Goal: Task Accomplishment & Management: Manage account settings

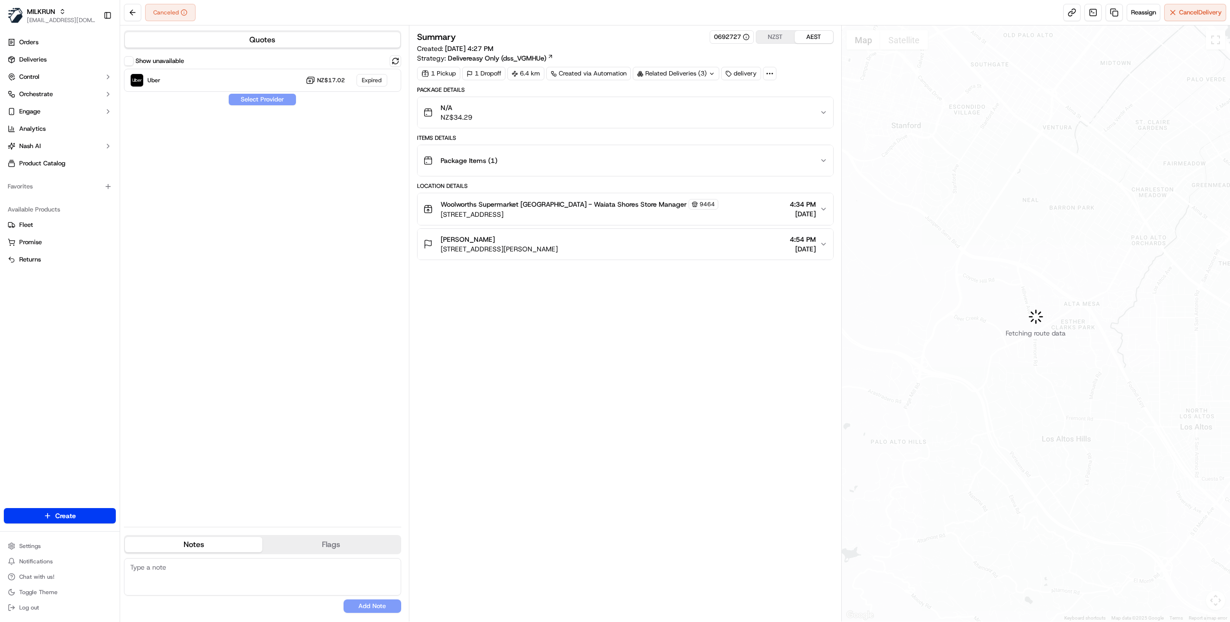
click at [629, 376] on div "Summary 0692727 NZST AEST Created: 14/09/2025 4:27 PM Strategy: Delivereasy Onl…" at bounding box center [625, 323] width 416 height 586
click at [301, 166] on div "Show unavailable Uber NZ$17.02 Expired Select Provider" at bounding box center [262, 287] width 277 height 464
click at [147, 61] on label "Show unavailable" at bounding box center [159, 61] width 49 height 9
click at [134, 61] on button "Show unavailable" at bounding box center [129, 61] width 10 height 10
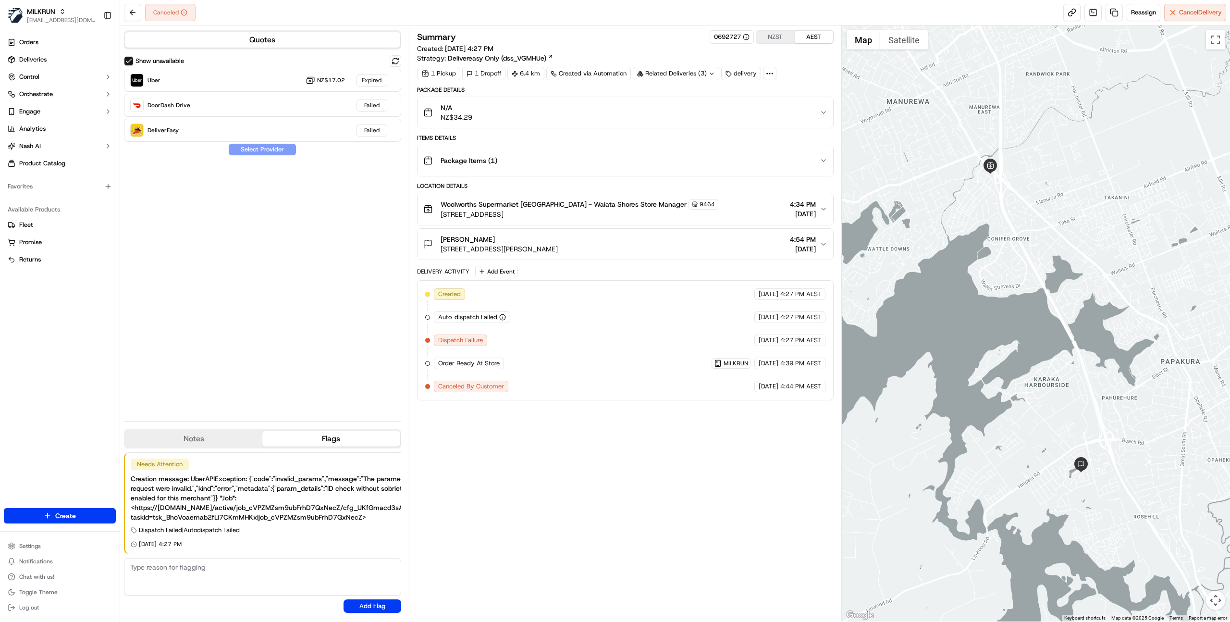
click at [771, 73] on icon at bounding box center [769, 73] width 9 height 9
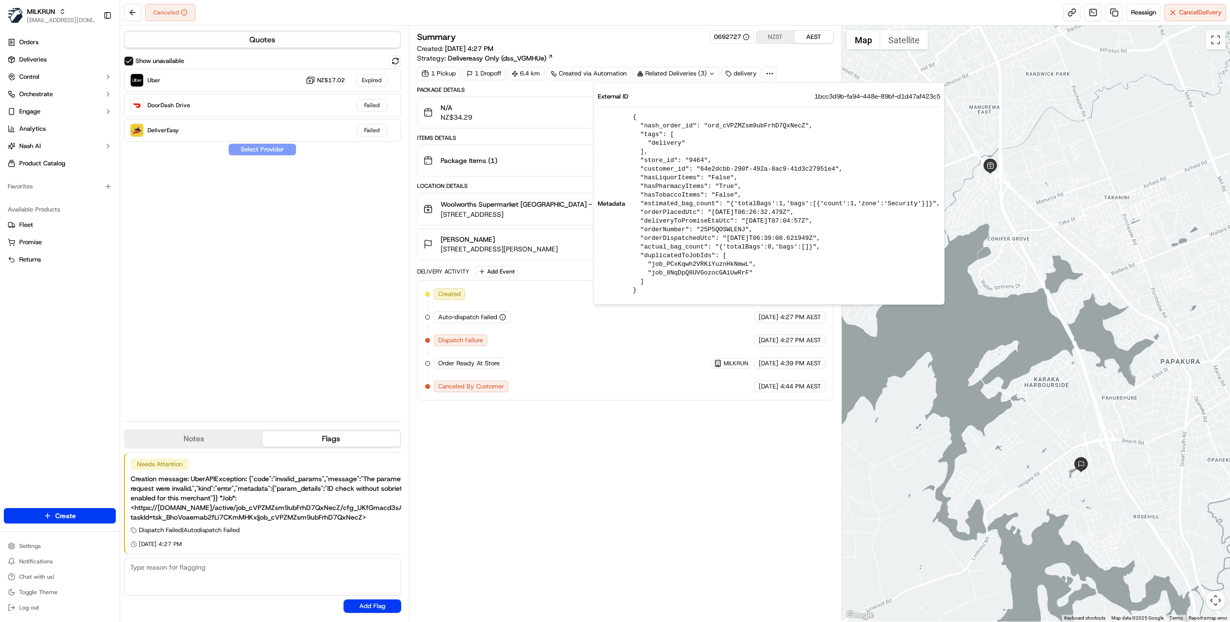
click at [669, 437] on div "Summary 0692727 NZST AEST Created: 14/09/2025 4:27 PM Strategy: Delivereasy Onl…" at bounding box center [625, 323] width 416 height 586
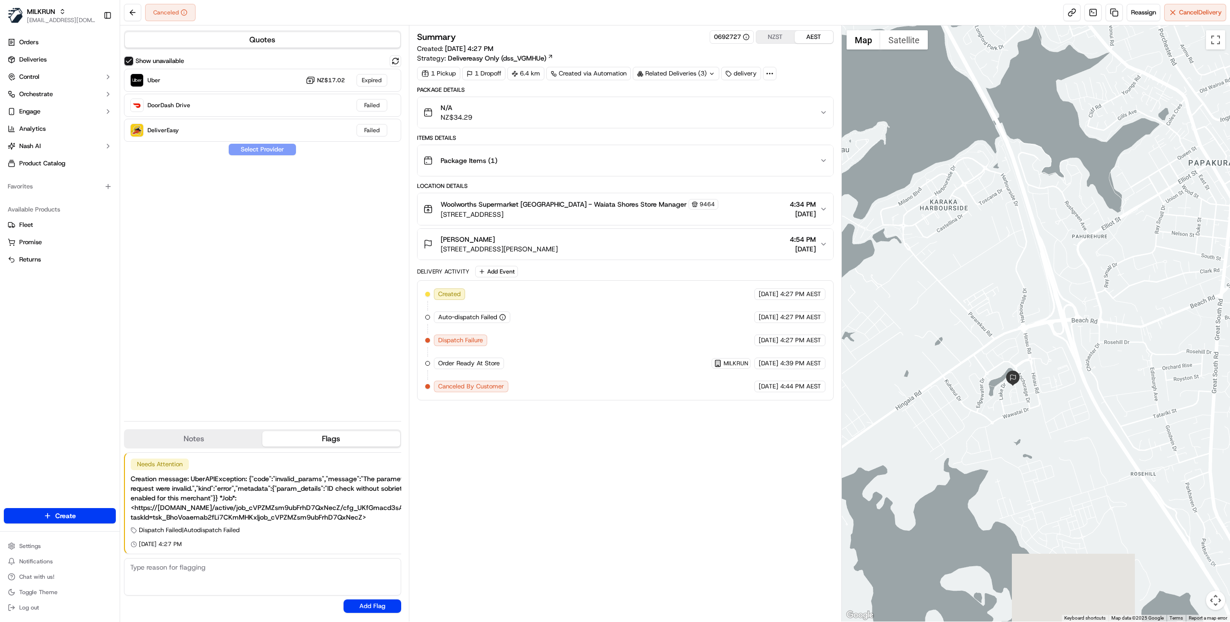
drag, startPoint x: 1107, startPoint y: 499, endPoint x: 1079, endPoint y: 428, distance: 75.7
click at [1079, 428] on div at bounding box center [1036, 323] width 389 height 596
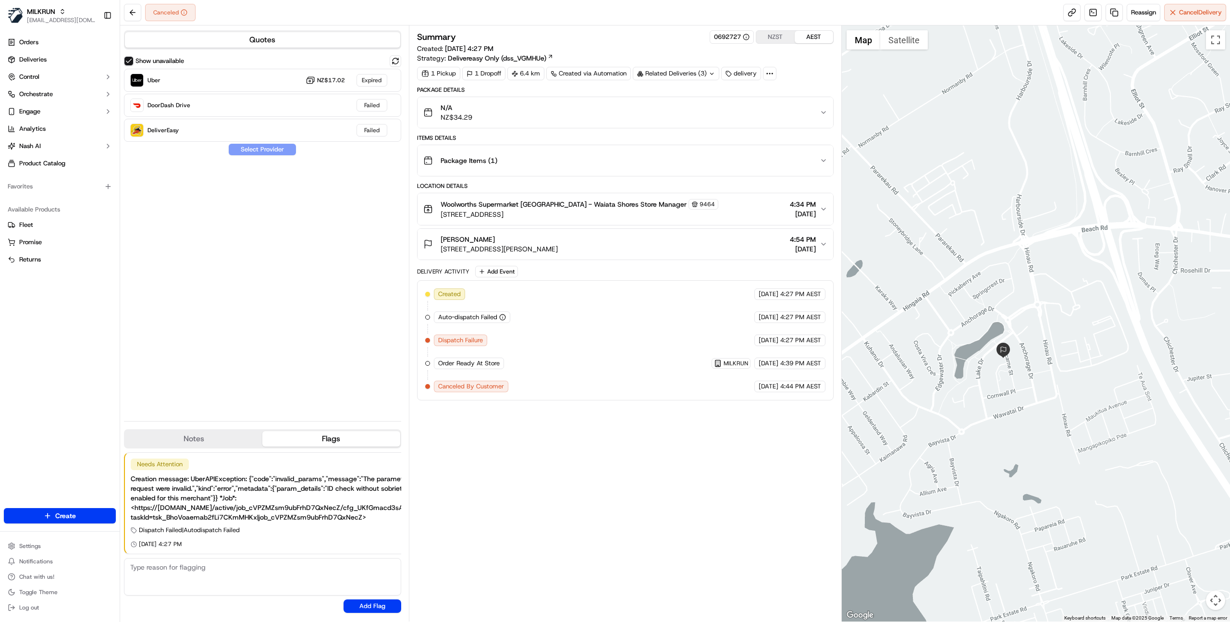
click at [558, 248] on span "1 Thornton Green, Papakura, Auckland 2113, NZ" at bounding box center [499, 249] width 117 height 10
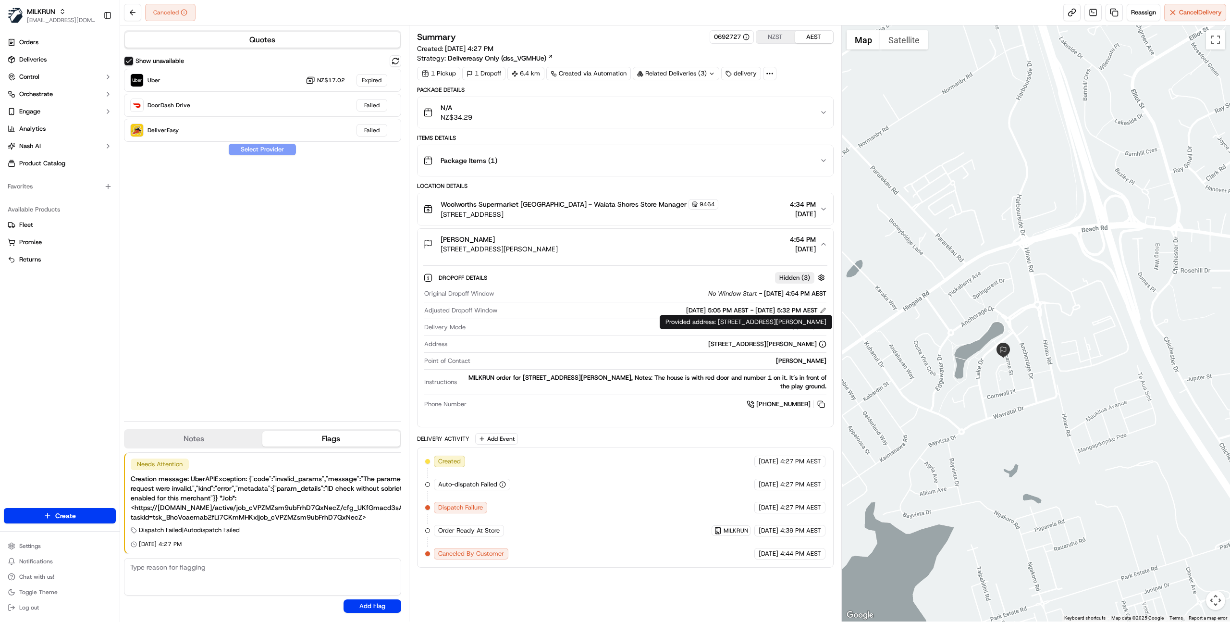
drag, startPoint x: 669, startPoint y: 340, endPoint x: 826, endPoint y: 343, distance: 157.1
click at [826, 343] on div "Original Dropoff Window No Window Start - 14/09/2025 4:54 PM AEST Adjusted Drop…" at bounding box center [625, 349] width 404 height 128
copy div "1 Thornton Green, Papakura, Auckland 2113, NZ"
click at [764, 73] on div at bounding box center [769, 73] width 13 height 13
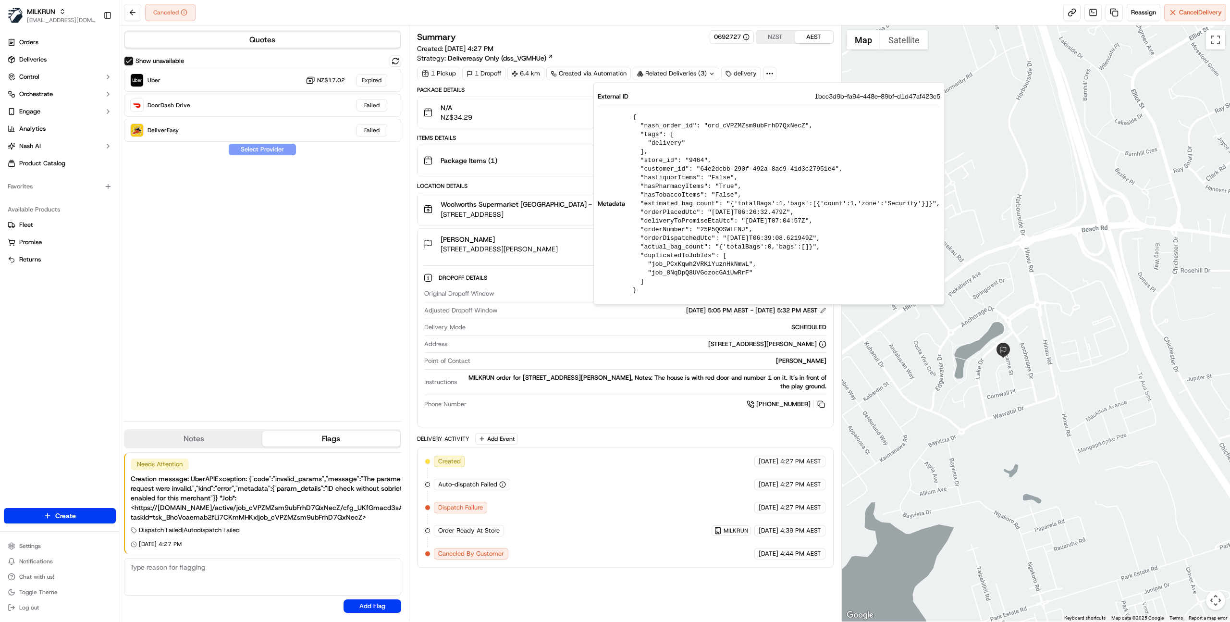
click at [837, 95] on span "1bcc3d9b-fa94-448e-89bf-d1d47af423c5" at bounding box center [877, 96] width 126 height 9
copy span "1bcc3d9b-fa94-448e-89bf-d1d47af423c5"
drag, startPoint x: 547, startPoint y: 346, endPoint x: 567, endPoint y: 339, distance: 20.8
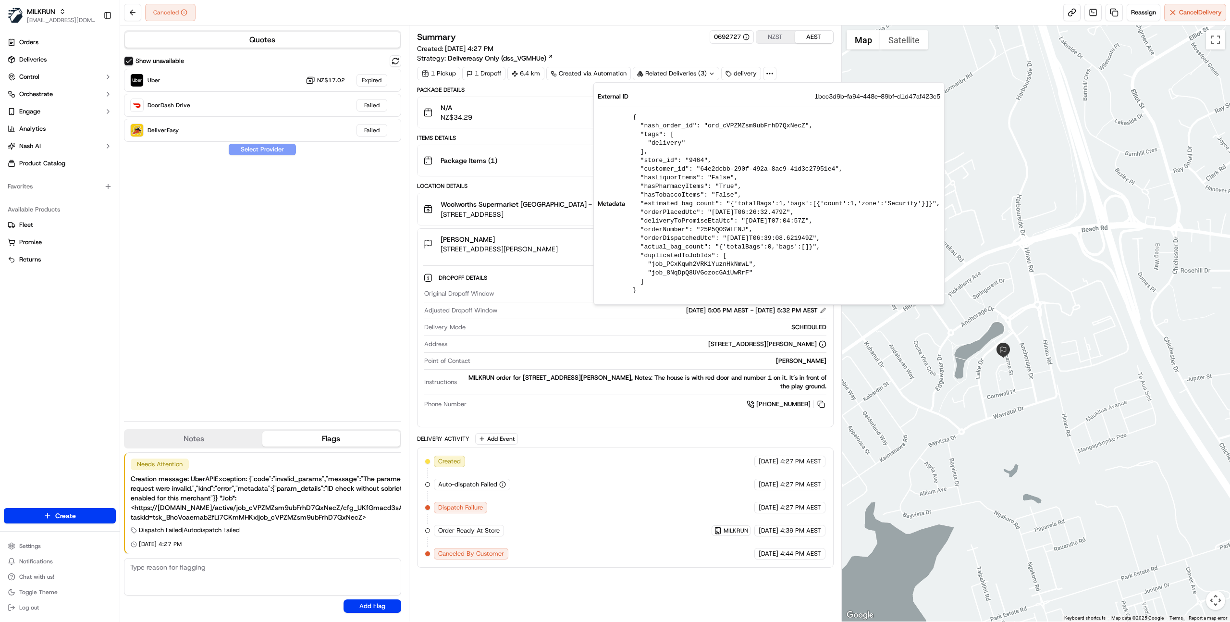
click at [547, 346] on div "1 Thornton Green, Papakura, Auckland 2113, NZ" at bounding box center [638, 344] width 375 height 9
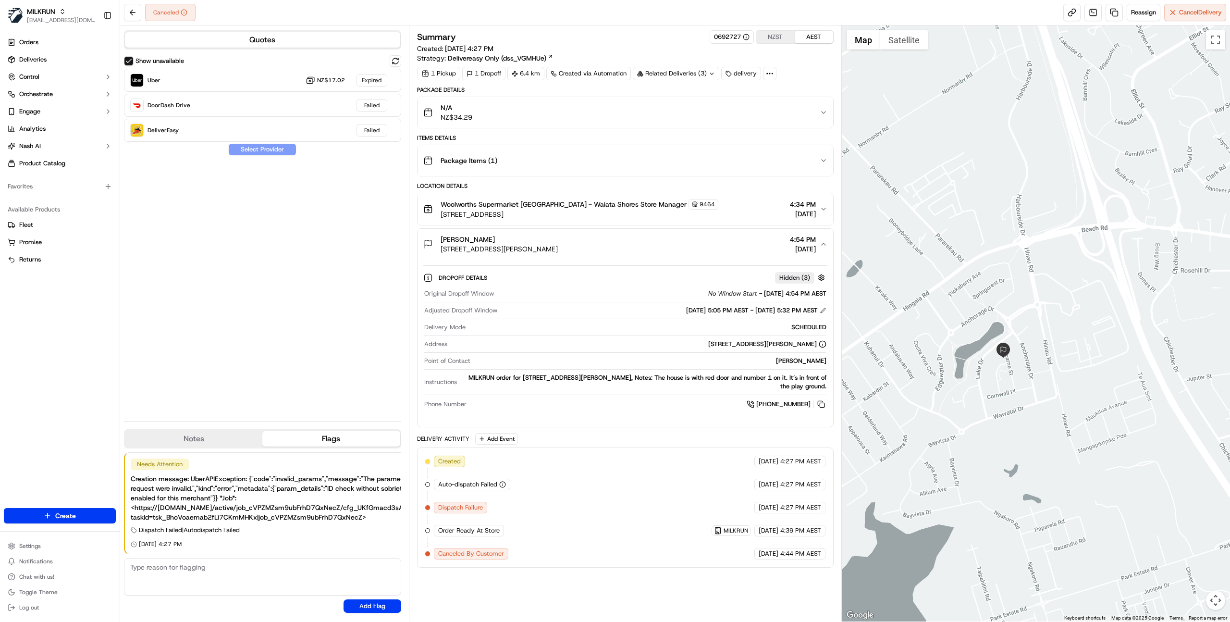
click at [677, 244] on div "Ruth Pelago 1 Thornton Green, Papakura, Auckland 2113, NZ 4:54 PM 14/09/2025" at bounding box center [621, 243] width 396 height 19
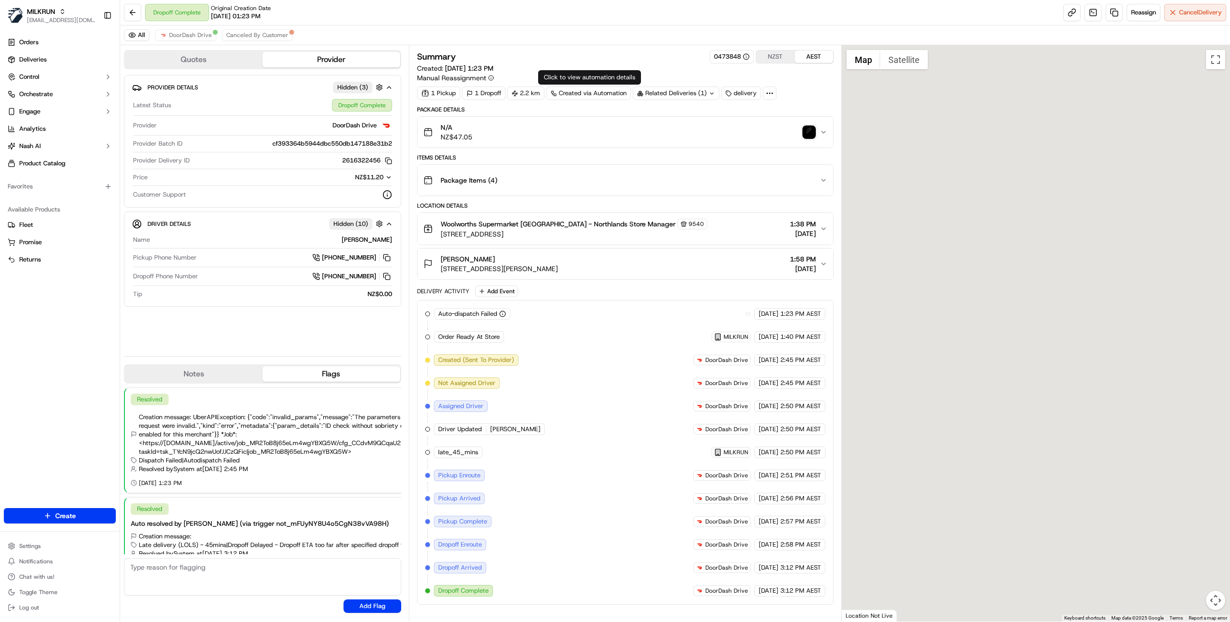
scroll to position [90, 0]
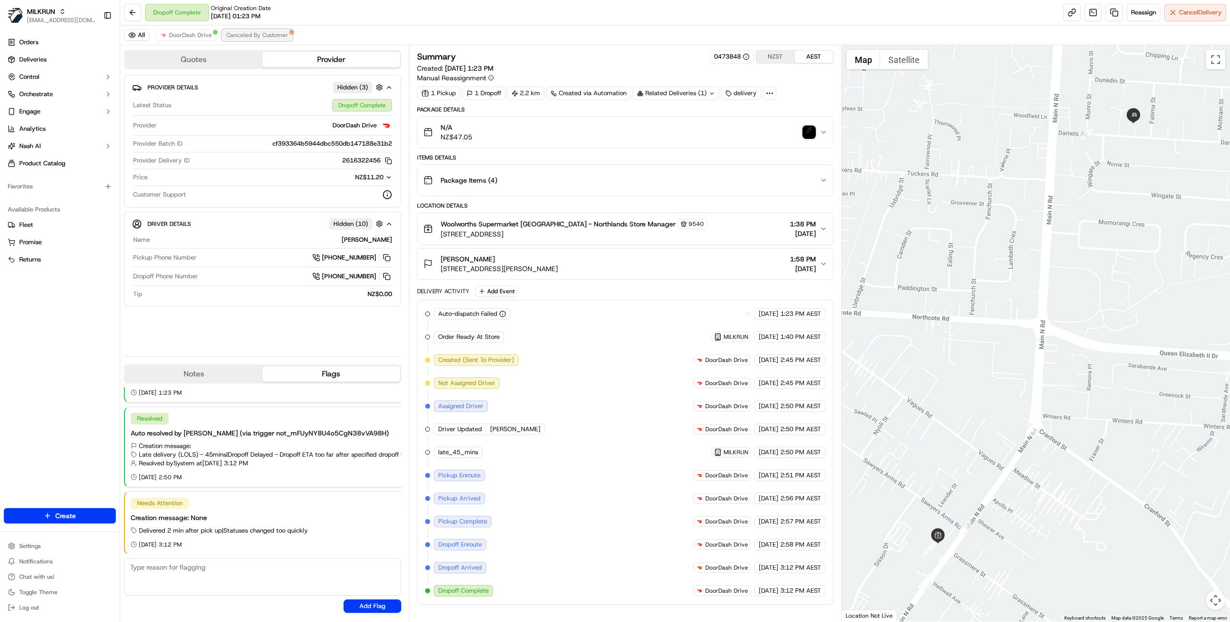
click at [287, 37] on button "Canceled By Customer" at bounding box center [257, 35] width 71 height 12
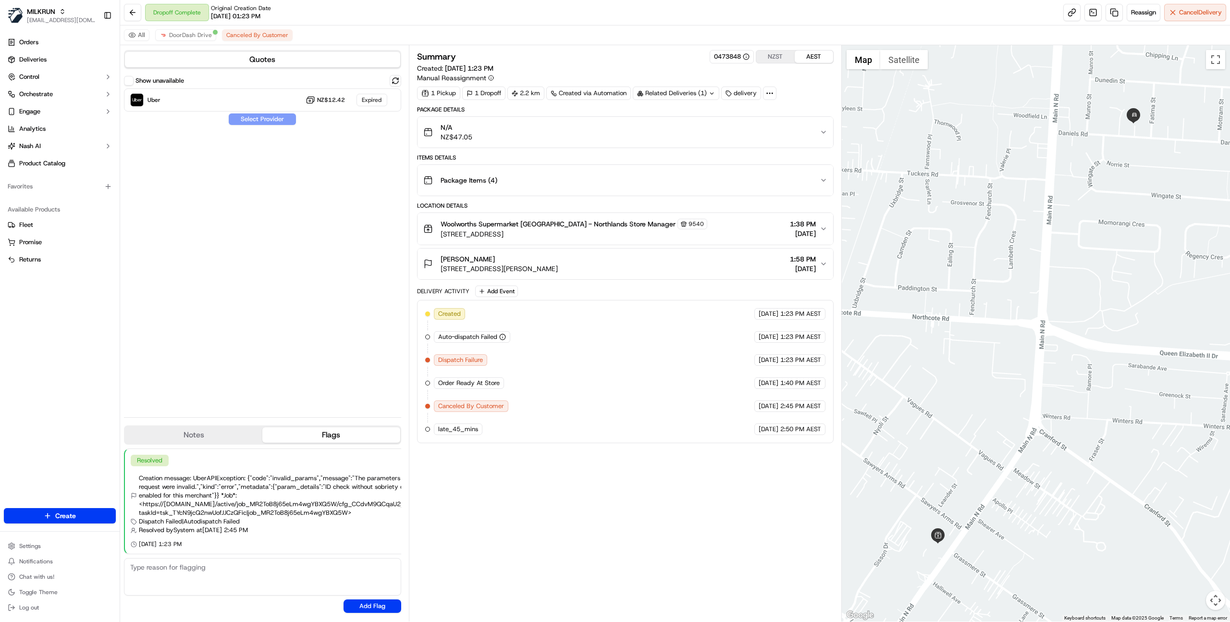
click at [156, 79] on label "Show unavailable" at bounding box center [159, 80] width 49 height 9
click at [134, 79] on button "Show unavailable" at bounding box center [129, 81] width 10 height 10
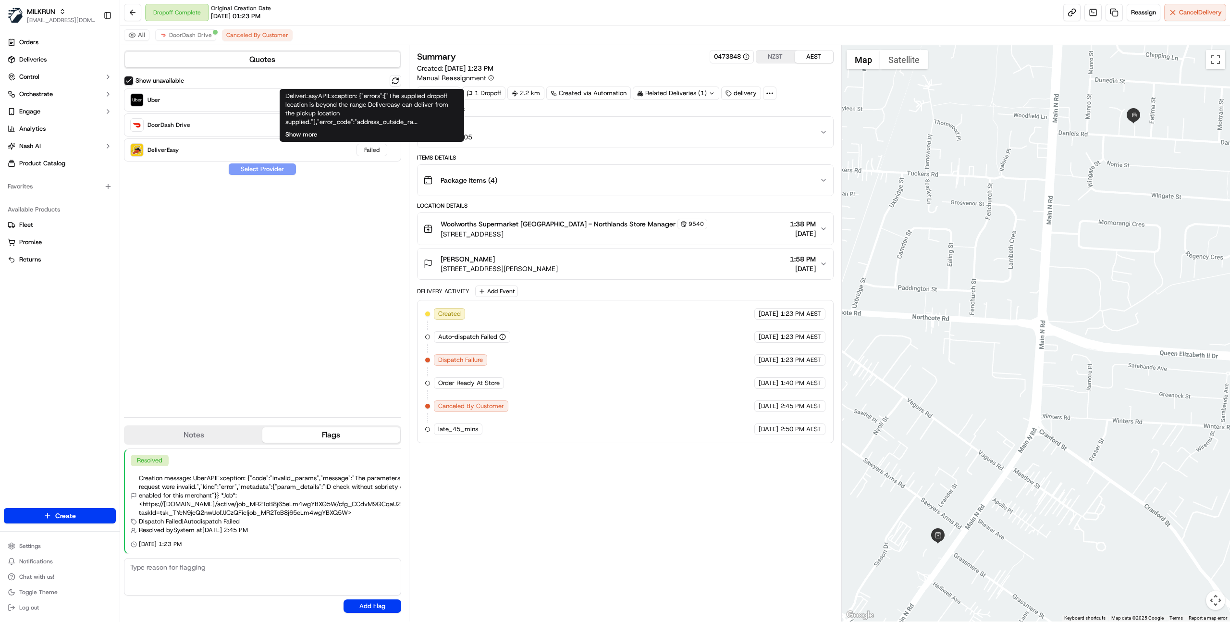
click at [307, 133] on button "Show more" at bounding box center [301, 134] width 32 height 9
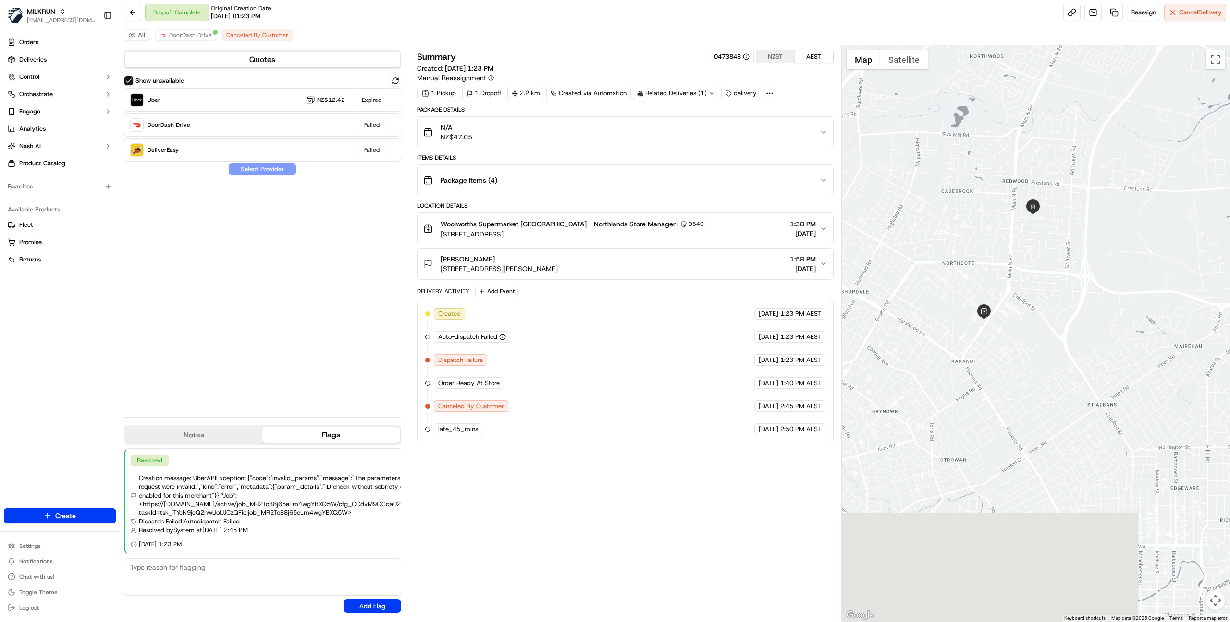
drag, startPoint x: 981, startPoint y: 464, endPoint x: 1023, endPoint y: 335, distance: 135.4
click at [1023, 334] on div at bounding box center [1036, 333] width 389 height 576
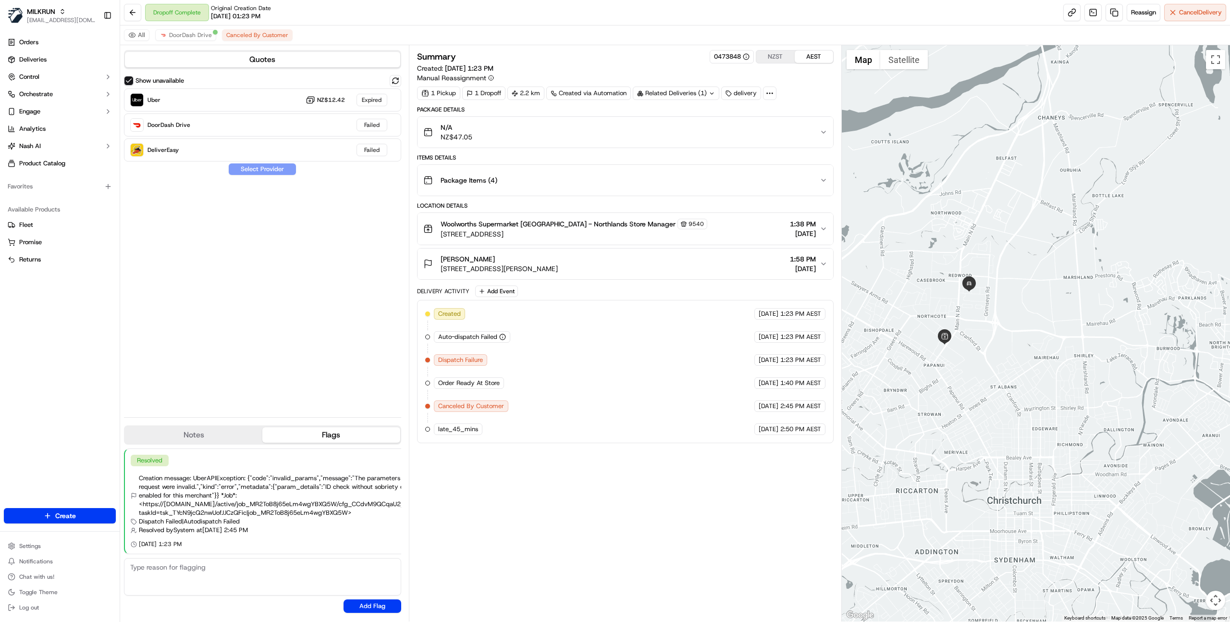
click at [536, 260] on div "Hannah Poole" at bounding box center [499, 259] width 117 height 10
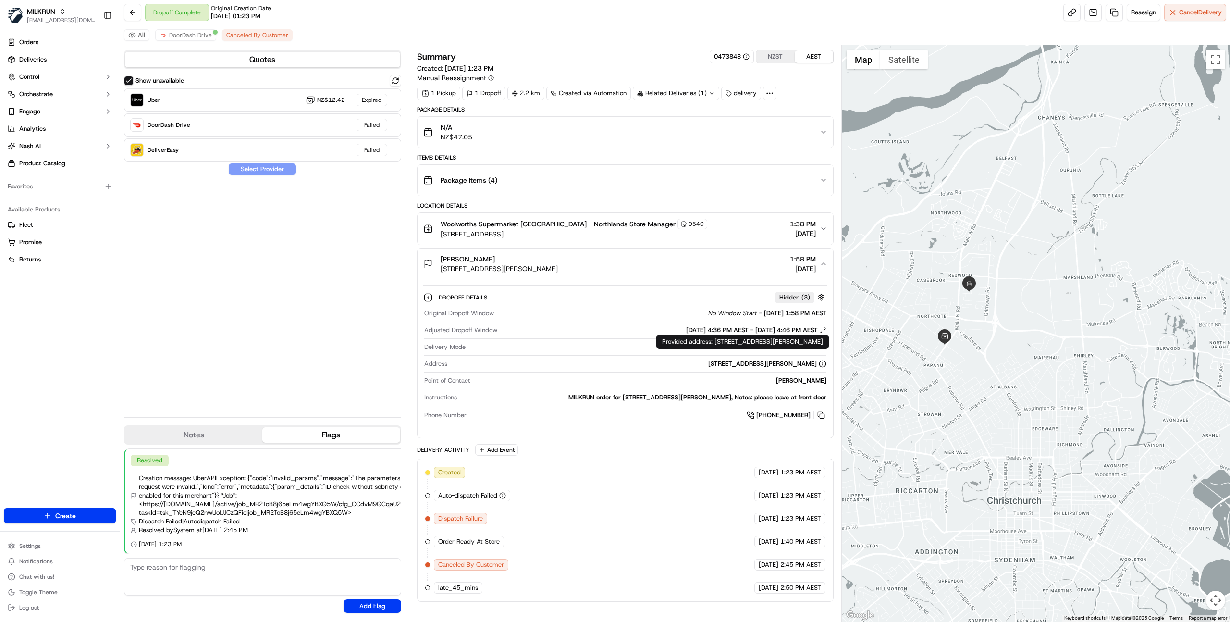
click at [708, 363] on div "31A Daniels Road, Redwood, Canterbury 8051, NZ" at bounding box center [767, 363] width 118 height 9
copy div "31A Daniels Road, Redwood, Canterbury 8051, NZ"
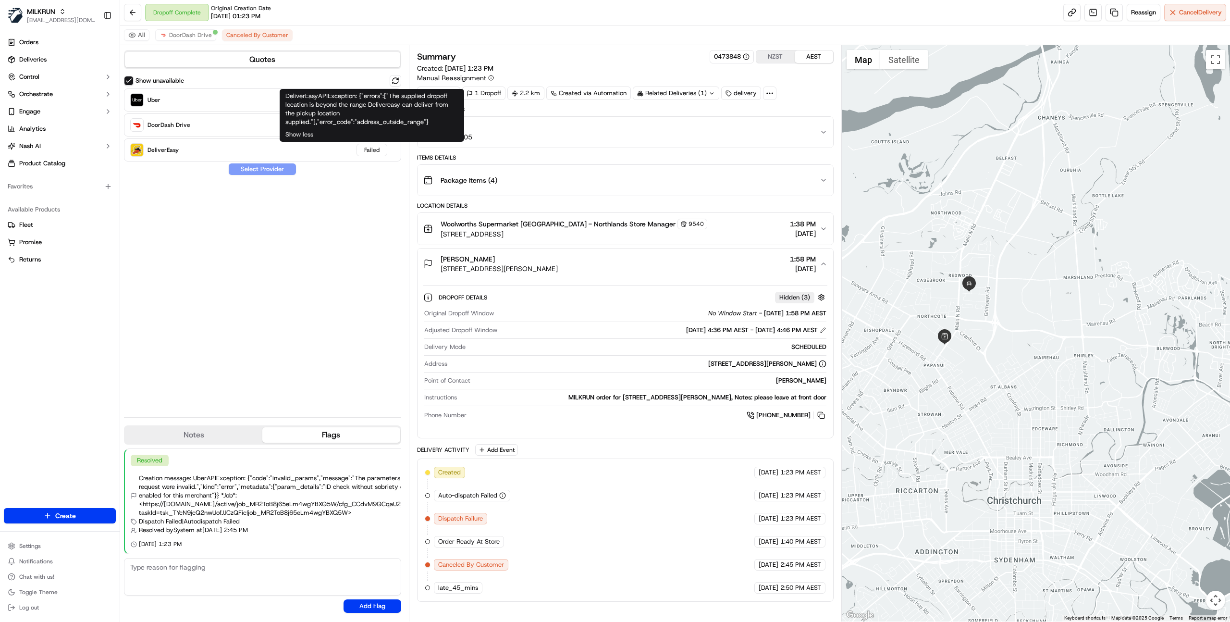
click at [396, 123] on div "DeliverEasyAPIException: {"errors":["The supplied dropoff location is beyond th…" at bounding box center [371, 109] width 173 height 35
drag, startPoint x: 434, startPoint y: 122, endPoint x: 316, endPoint y: 121, distance: 118.2
click at [316, 121] on div "DeliverEasyAPIException: {"errors":["The supplied dropoff location is beyond th…" at bounding box center [371, 109] width 173 height 35
copy div "DeliverEasyAPIException: {"errors":["The supplied dropoff location is beyond th…"
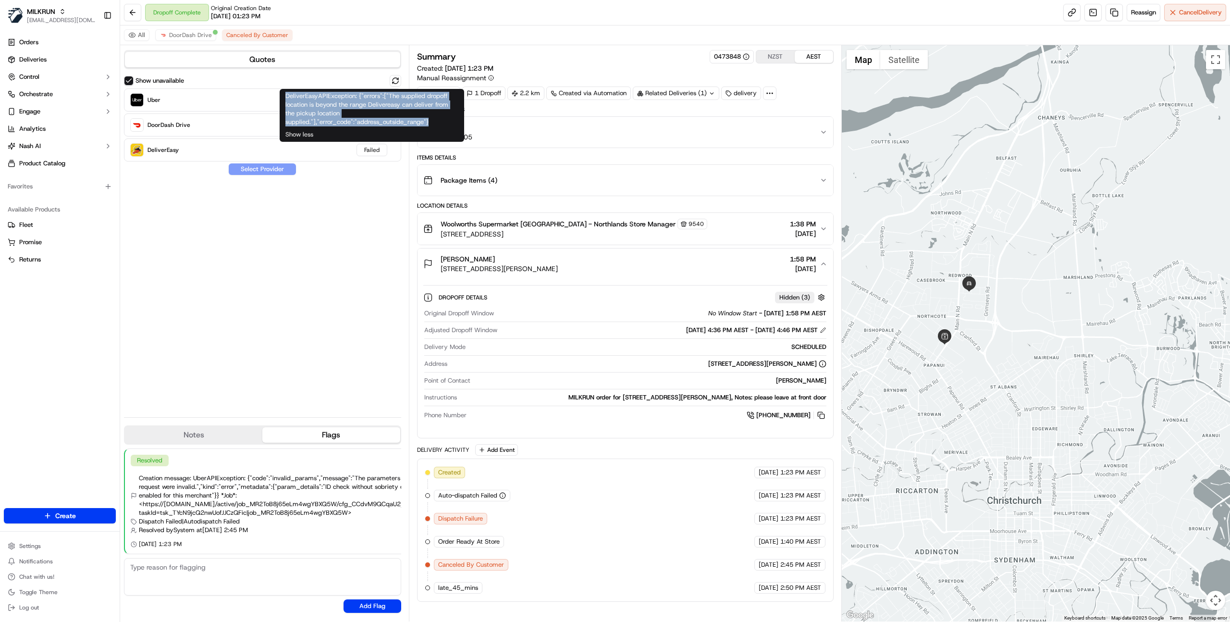
drag, startPoint x: 286, startPoint y: 96, endPoint x: 436, endPoint y: 123, distance: 152.8
click at [436, 123] on div "DeliverEasyAPIException: {"errors":["The supplied dropoff location is beyond th…" at bounding box center [371, 109] width 173 height 35
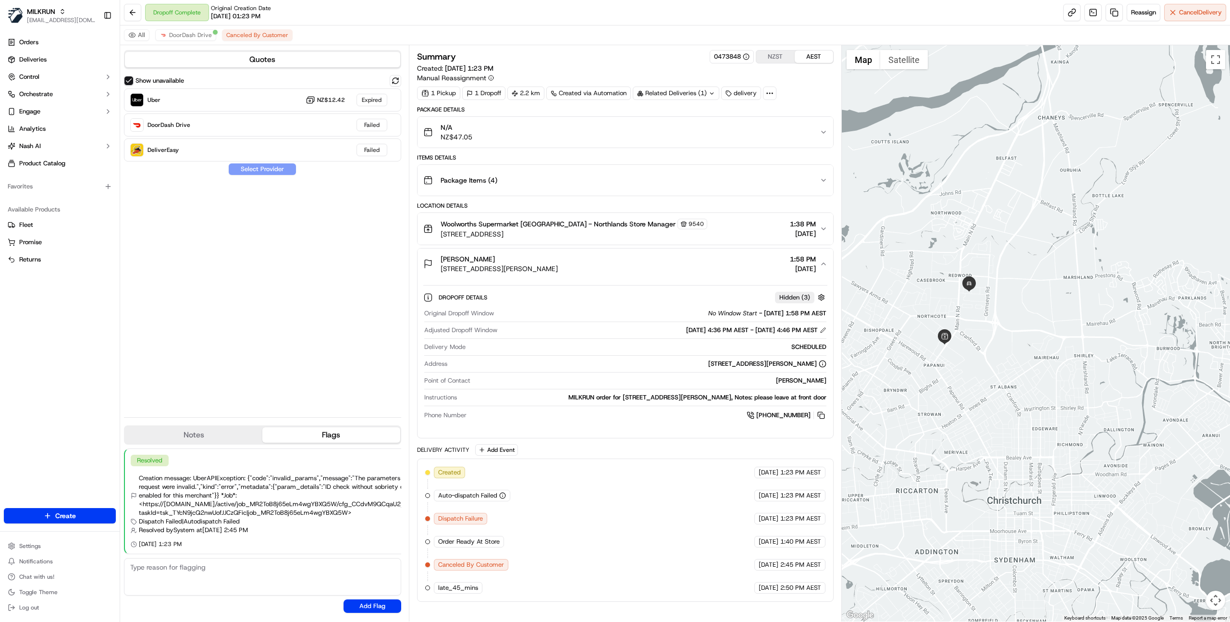
click at [777, 95] on div "1 Pickup 1 Dropoff 2.2 km Created via Automation Related Deliveries (1) delivery" at bounding box center [625, 92] width 416 height 13
click at [772, 94] on icon at bounding box center [769, 93] width 9 height 9
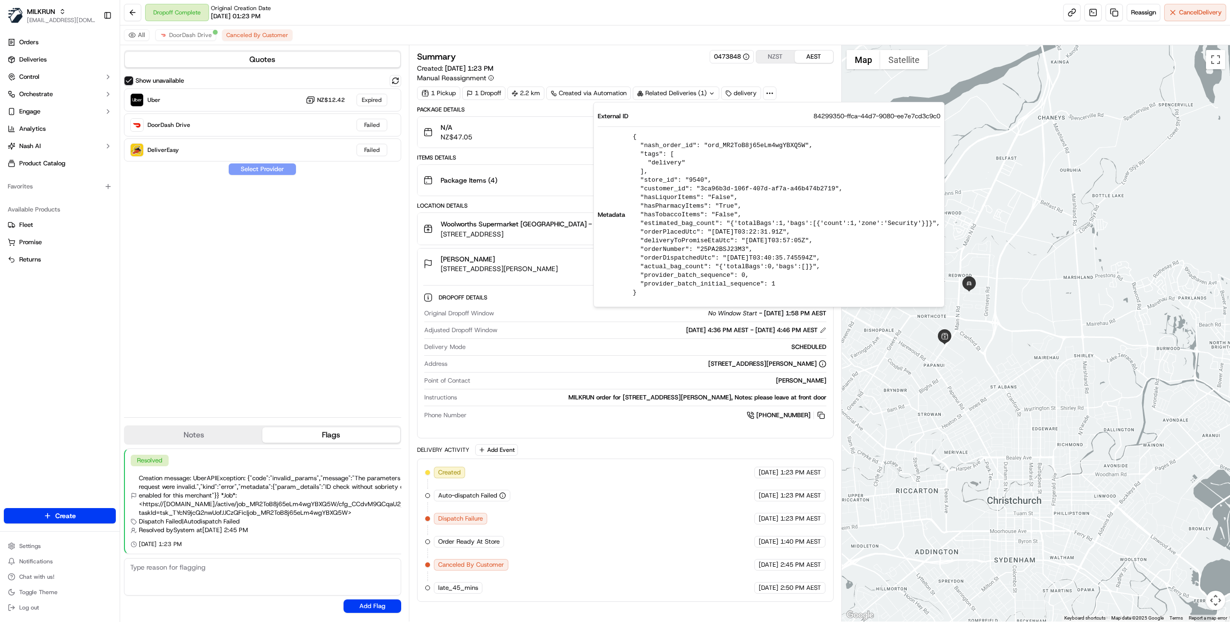
click at [358, 273] on div "Show unavailable Uber NZ$12.42 Expired DoorDash Drive Failed DeliverEasy Failed…" at bounding box center [262, 242] width 277 height 334
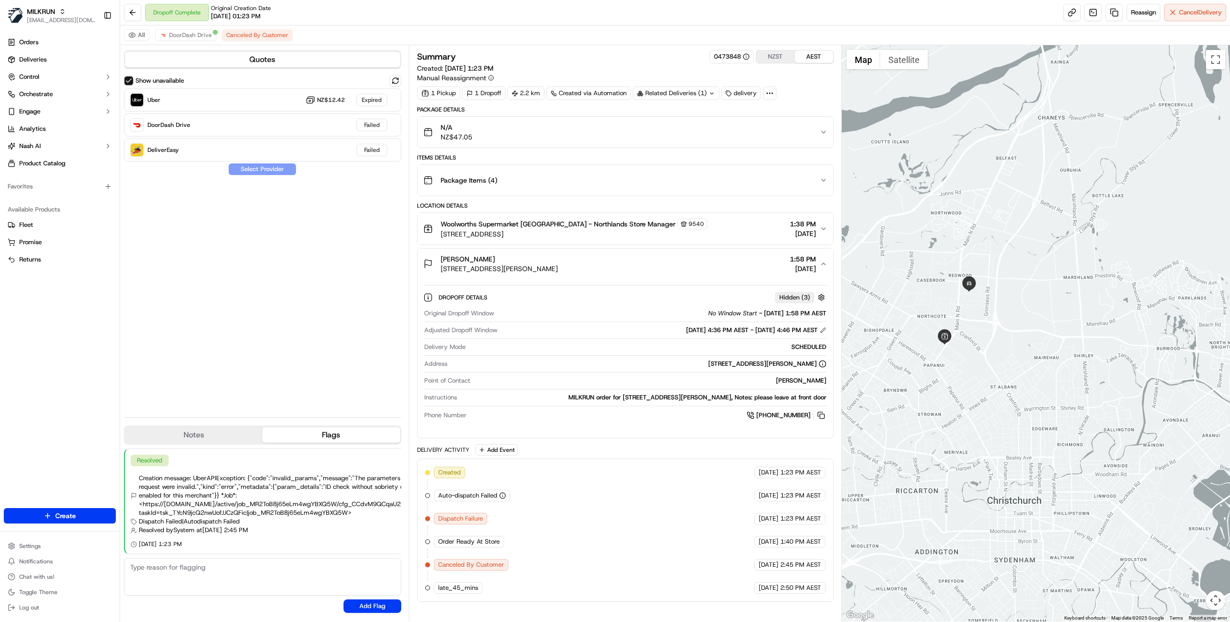
click at [771, 95] on icon at bounding box center [769, 93] width 9 height 9
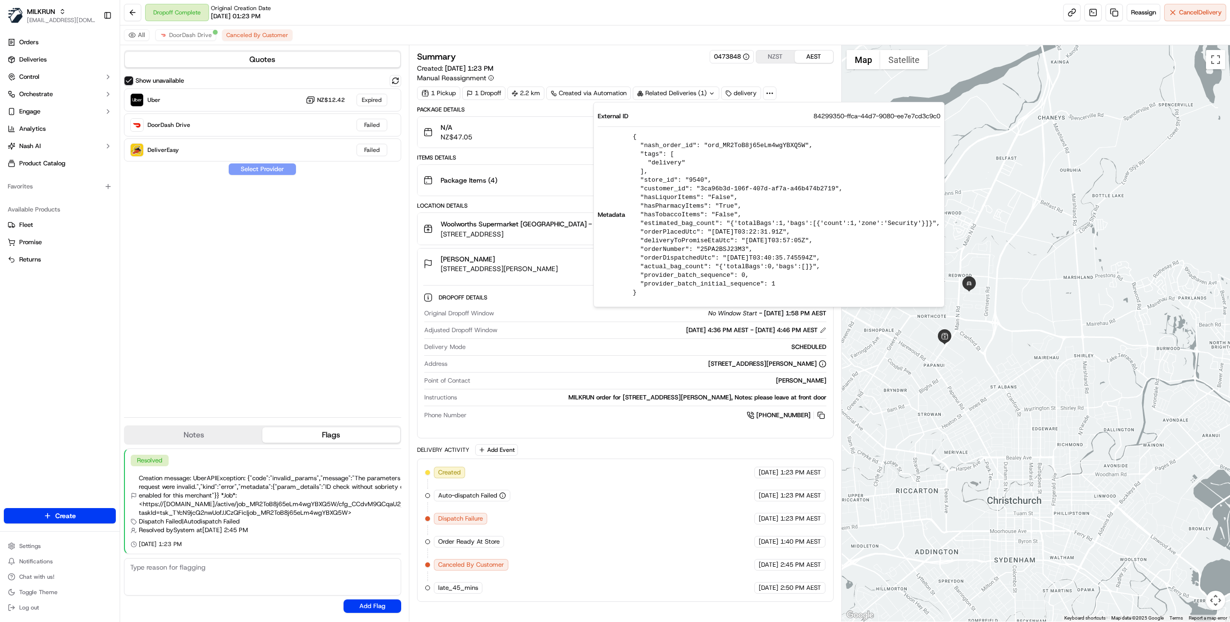
click at [508, 327] on div "16/09/2025 4:36 PM AEST - 16/09/2025 4:46 PM AEST" at bounding box center [663, 330] width 325 height 9
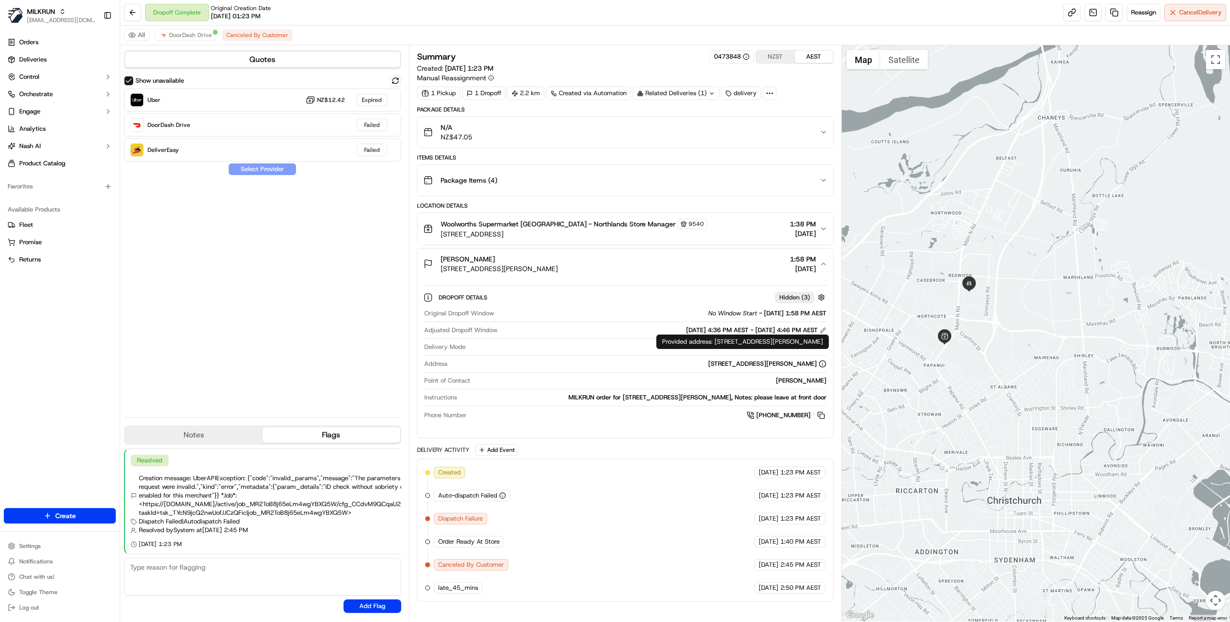
drag, startPoint x: 658, startPoint y: 365, endPoint x: 825, endPoint y: 367, distance: 167.2
click at [825, 367] on div "31A Daniels Road, Redwood, Canterbury 8051, NZ" at bounding box center [638, 363] width 375 height 9
copy div "31A Daniels Road, Redwood, Canterbury 8051, NZ"
click at [594, 227] on span "Woolworths Supermarket NZ - Northlands Store Manager" at bounding box center [558, 224] width 235 height 10
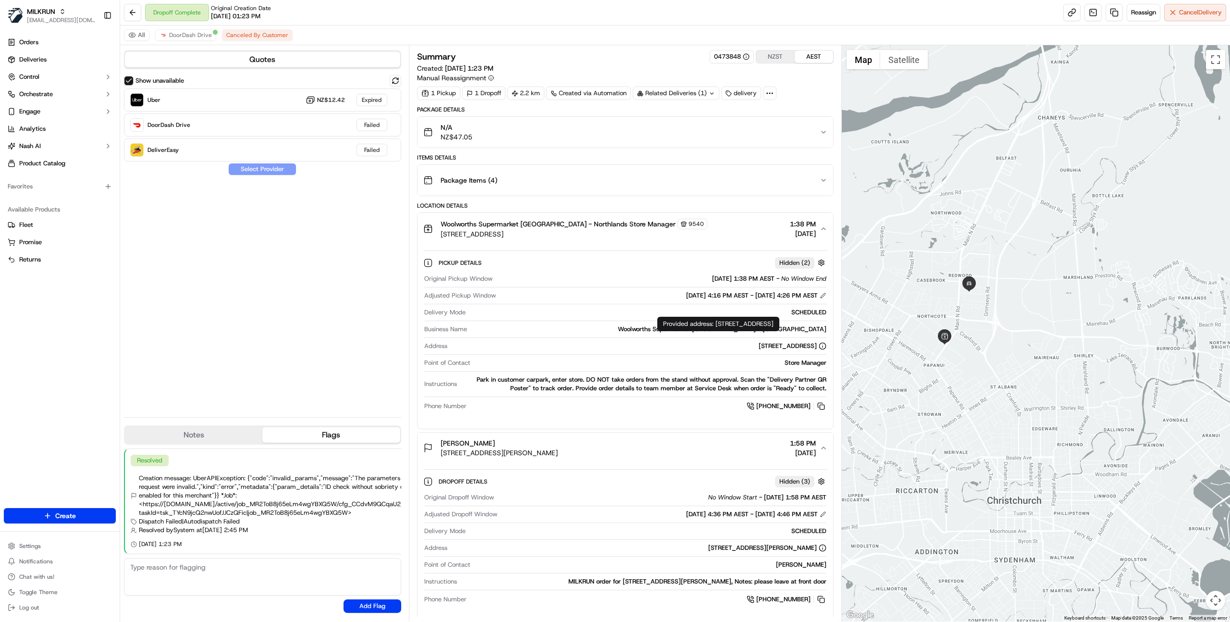
drag, startPoint x: 661, startPoint y: 346, endPoint x: 815, endPoint y: 347, distance: 154.2
click at [815, 347] on div "85 Main N Rd, Christchurch, Canterbury 8052, NZ" at bounding box center [638, 346] width 375 height 9
copy div "85 Main N Rd, Christchurch, Canterbury 8052, NZ"
click at [528, 328] on div "Woolworths Supermarket NZ - Northlands" at bounding box center [648, 329] width 355 height 9
click at [657, 230] on div "Woolworths Supermarket NZ - Northlands Store Manager 9540 85 Main N Rd, Christc…" at bounding box center [621, 229] width 396 height 20
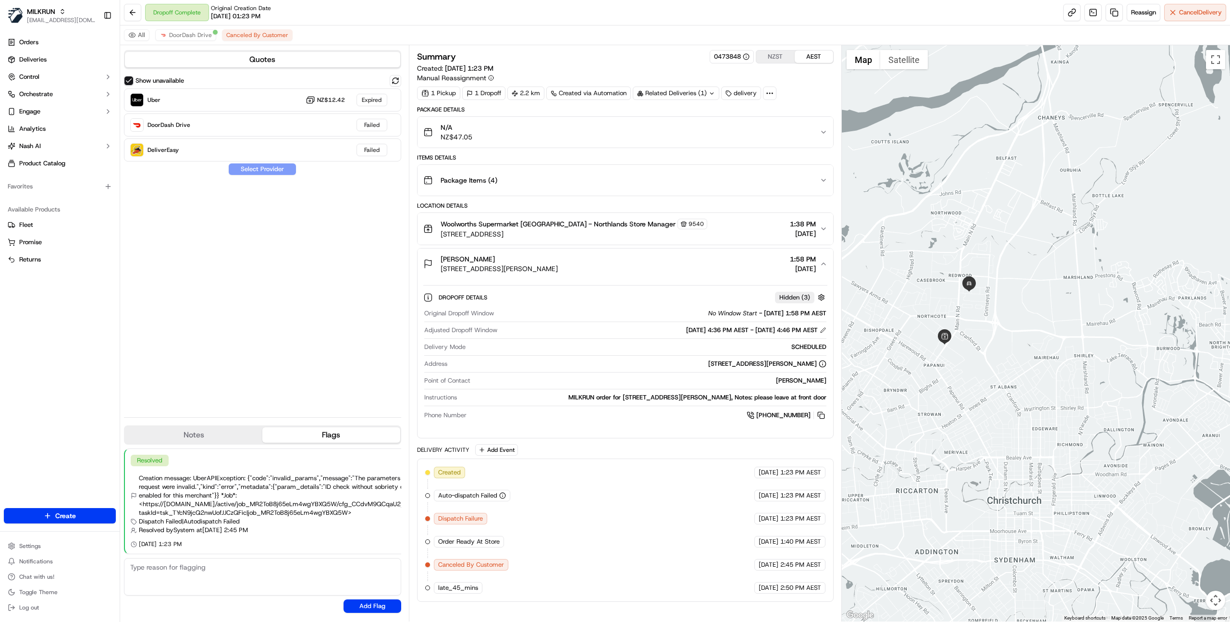
click at [658, 230] on div "Woolworths Supermarket NZ - Northlands Store Manager 9540 85 Main N Rd, Christc…" at bounding box center [621, 229] width 396 height 20
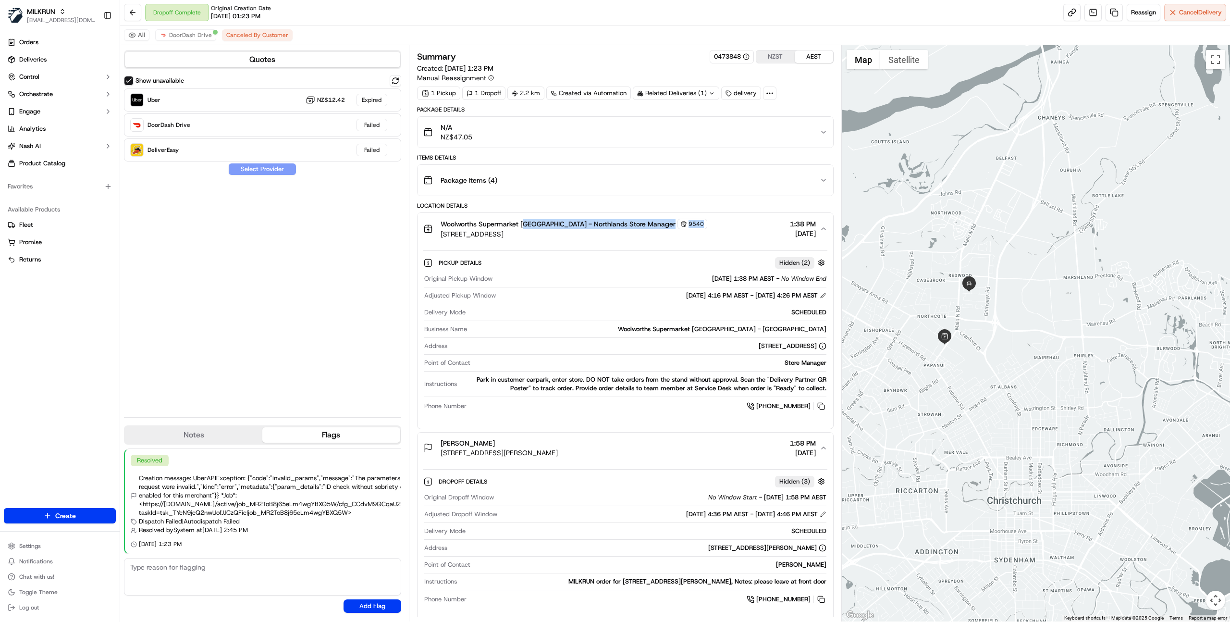
copy div "Z - Northlands Store Manager 9540"
drag, startPoint x: 523, startPoint y: 224, endPoint x: 658, endPoint y: 226, distance: 135.0
click at [658, 226] on div "Woolworths Supermarket NZ - Northlands Store Manager 9540 85 Main N Rd, Christc…" at bounding box center [621, 229] width 396 height 20
click at [699, 239] on button "Woolworths Supermarket NZ - Northlands Store Manager 9540 85 Main N Rd, Christc…" at bounding box center [625, 229] width 416 height 32
click at [744, 231] on div "Woolworths Supermarket NZ - Northlands Store Manager 9540 85 Main N Rd, Christc…" at bounding box center [621, 229] width 396 height 20
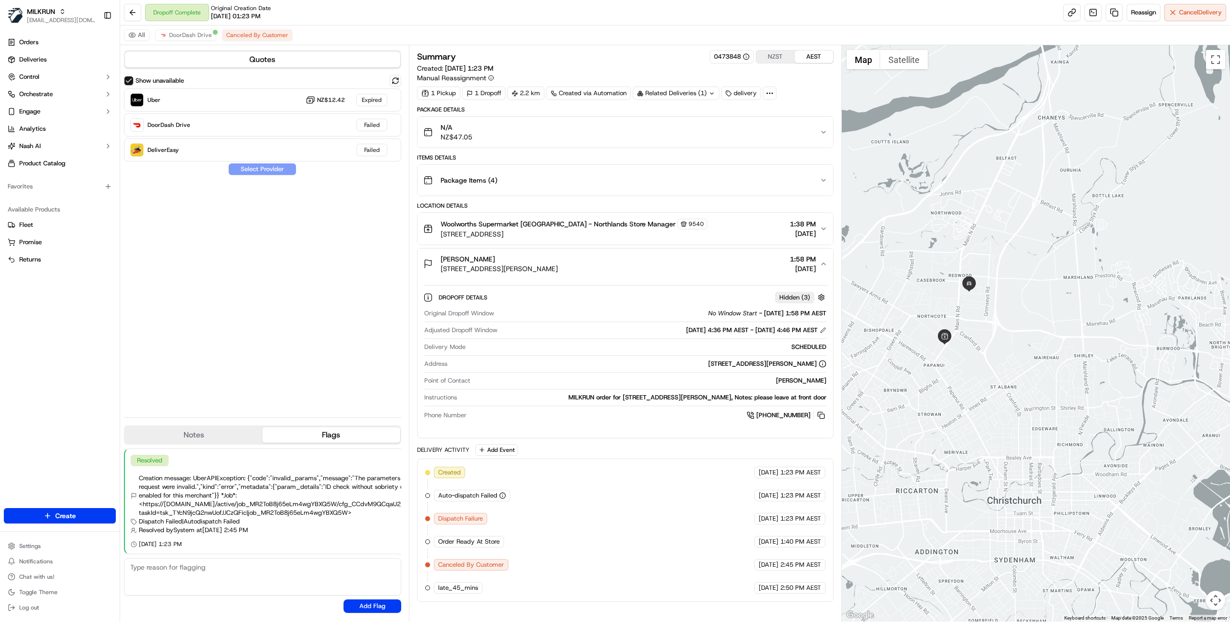
click at [768, 89] on icon at bounding box center [769, 93] width 9 height 9
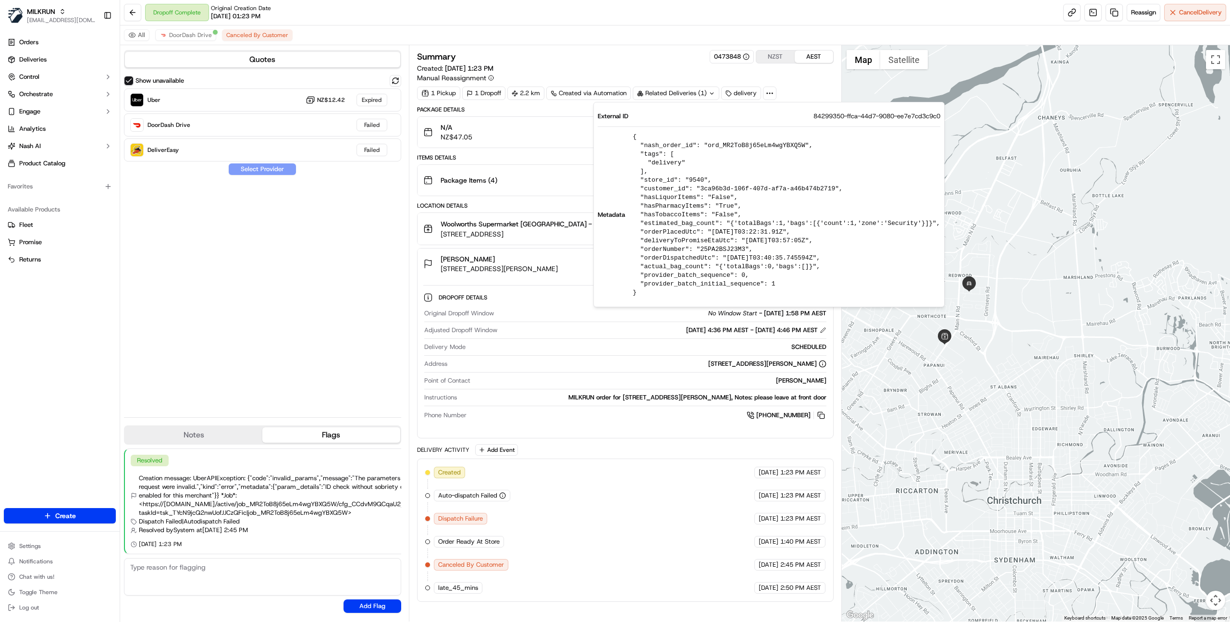
click at [841, 118] on span "84299350-ffca-44d7-9080-ee7e7cd3c9c0" at bounding box center [876, 116] width 127 height 9
click at [841, 117] on span "84299350-ffca-44d7-9080-ee7e7cd3c9c0" at bounding box center [876, 116] width 127 height 9
copy span "84299350-ffca-44d7-9080-ee7e7cd3c9c0"
click at [754, 483] on div "Created 15/09/2025 1:23 PM AEST Auto-dispatch Failed 15/09/2025 1:23 PM AEST Di…" at bounding box center [625, 529] width 400 height 127
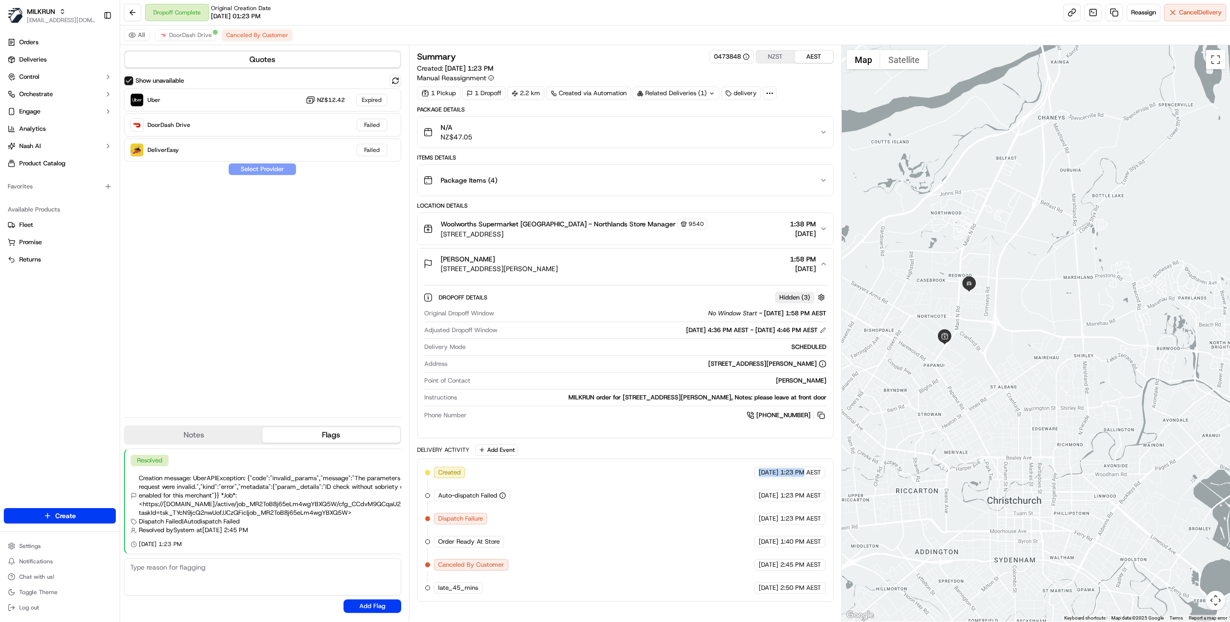
drag, startPoint x: 749, startPoint y: 475, endPoint x: 803, endPoint y: 472, distance: 53.9
click at [803, 472] on div "15/09/2025 1:23 PM AEST" at bounding box center [789, 472] width 71 height 12
drag, startPoint x: 822, startPoint y: 473, endPoint x: 741, endPoint y: 475, distance: 80.7
click at [754, 475] on div "15/09/2025 1:23 PM AEST" at bounding box center [789, 472] width 71 height 12
copy div "15/09/2025 1:23 PM AEST"
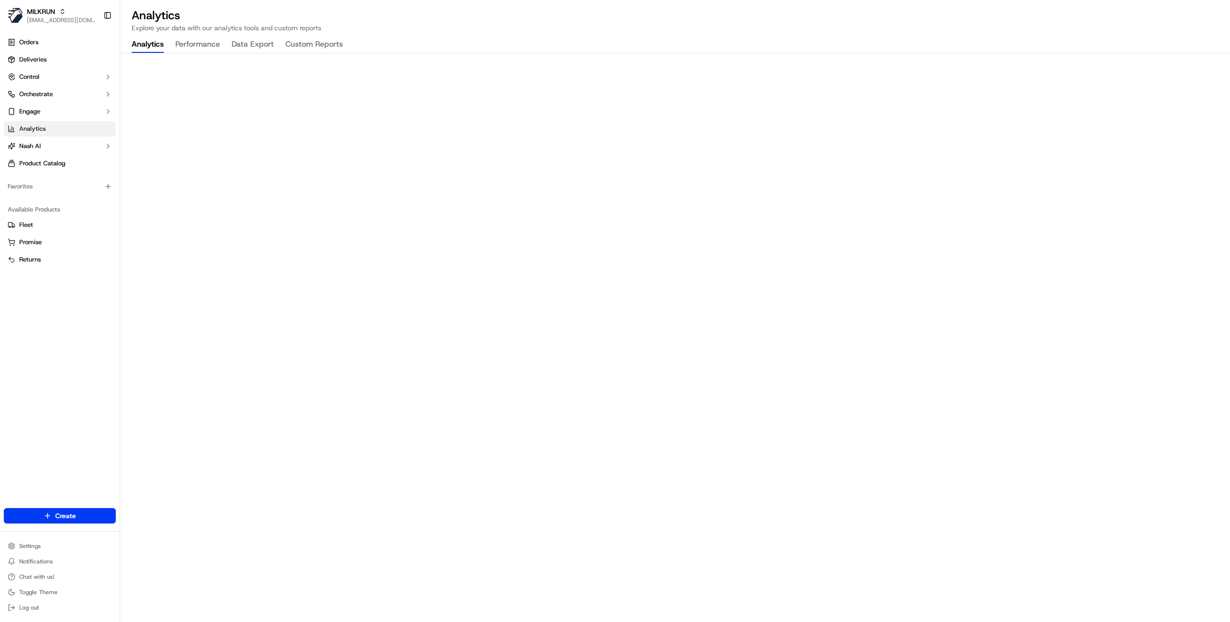
click at [814, 36] on div "Analytics Explore your data with our analytics tools and custom reports Analyti…" at bounding box center [675, 311] width 1110 height 622
click at [28, 548] on html "MILKRUN ijones@woolworths.com.au Toggle Sidebar Orders Deliveries Control Orche…" at bounding box center [615, 311] width 1230 height 622
click at [160, 524] on link "Portal Customization" at bounding box center [173, 523] width 107 height 14
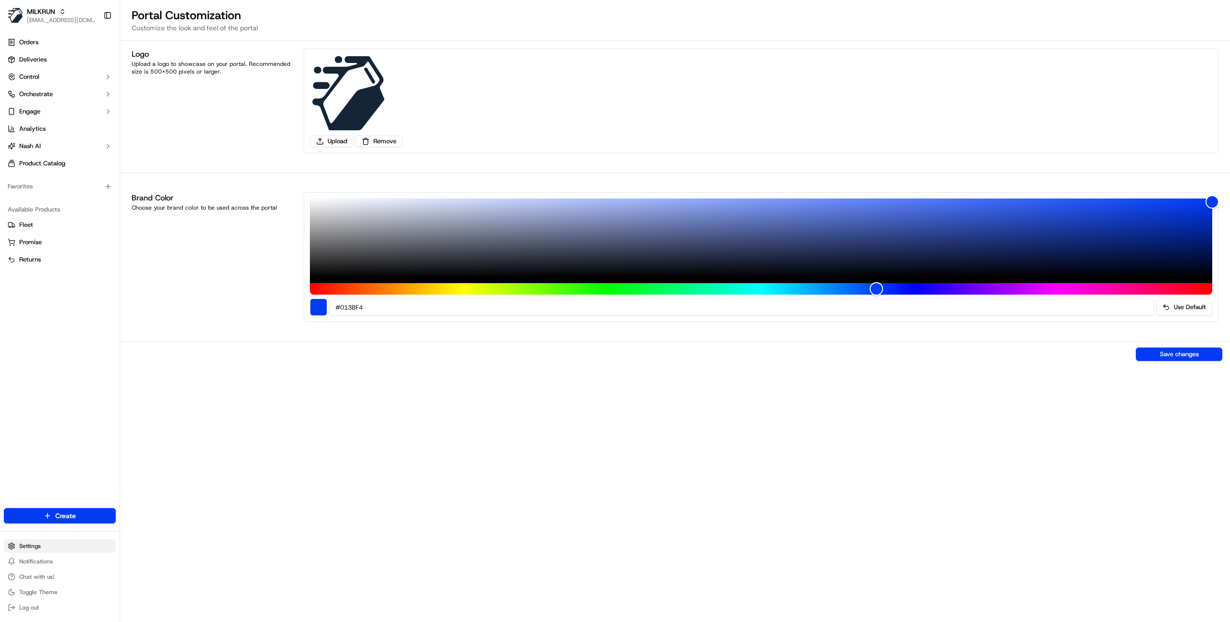
click at [46, 544] on html "MILKRUN ijones@woolworths.com.au Toggle Sidebar Orders Deliveries Control Orche…" at bounding box center [615, 311] width 1230 height 622
click at [151, 458] on link "Users" at bounding box center [173, 457] width 107 height 14
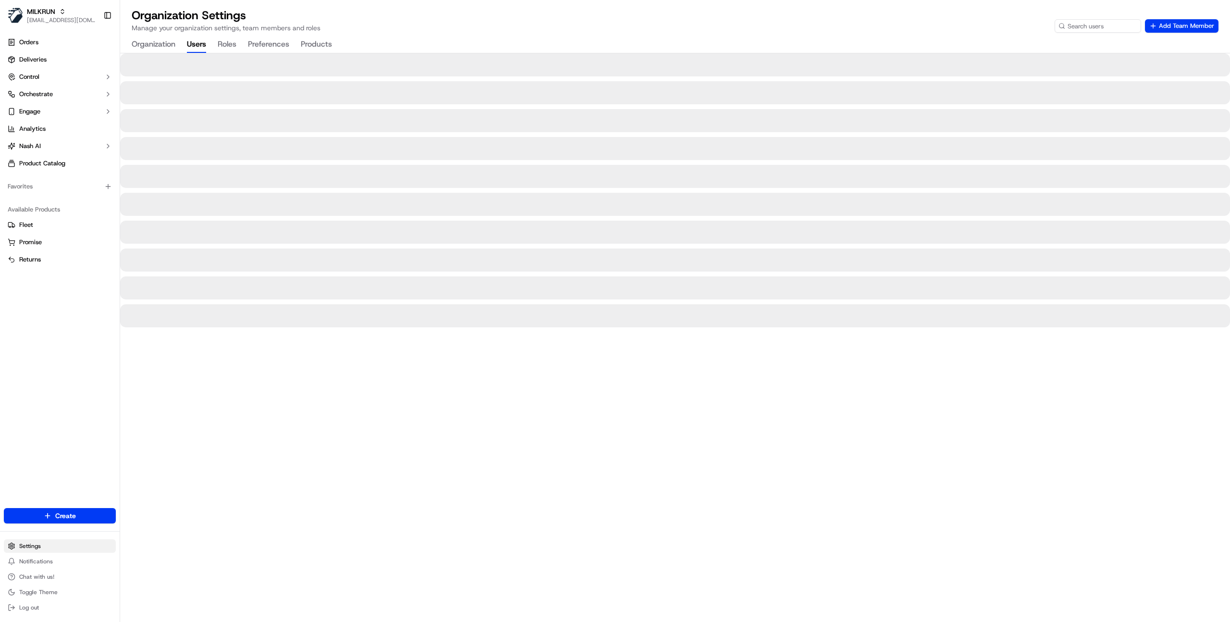
click at [57, 546] on html "MILKRUN ijones@woolworths.com.au Toggle Sidebar Orders Deliveries Control Orche…" at bounding box center [615, 311] width 1230 height 622
click at [134, 485] on link "Preferences" at bounding box center [173, 486] width 107 height 14
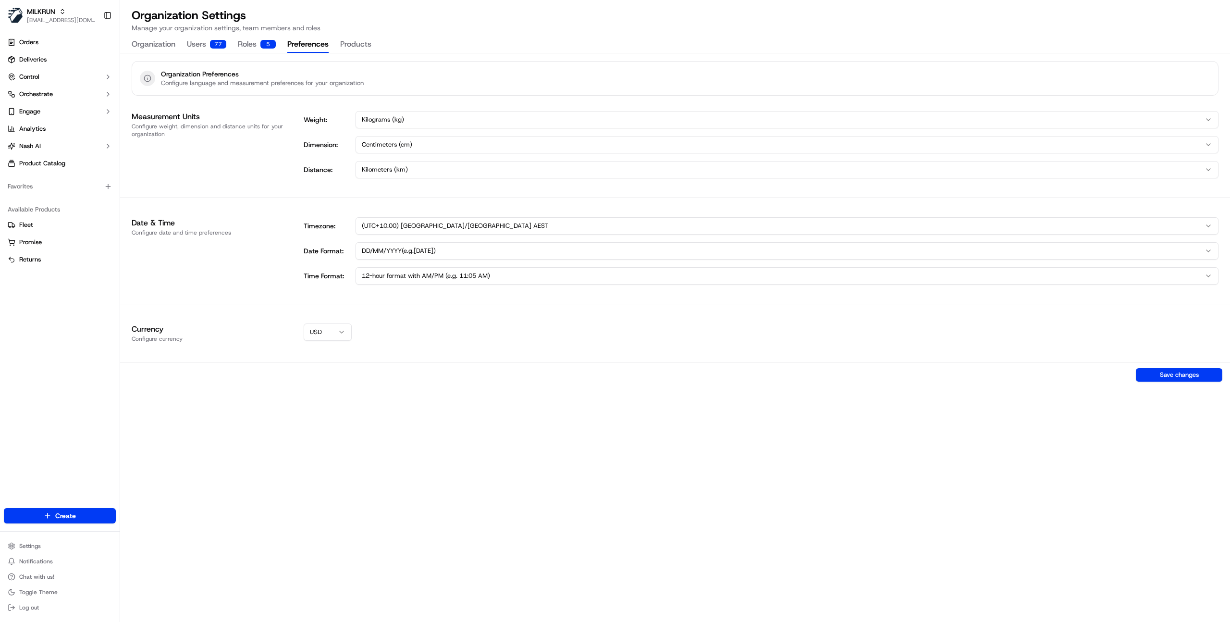
click at [329, 334] on html "MILKRUN ijones@woolworths.com.au Toggle Sidebar Orders Deliveries Control Orche…" at bounding box center [615, 311] width 1230 height 622
click at [1178, 370] on button "Save changes" at bounding box center [1179, 374] width 86 height 13
click at [352, 42] on button "Products" at bounding box center [355, 45] width 31 height 16
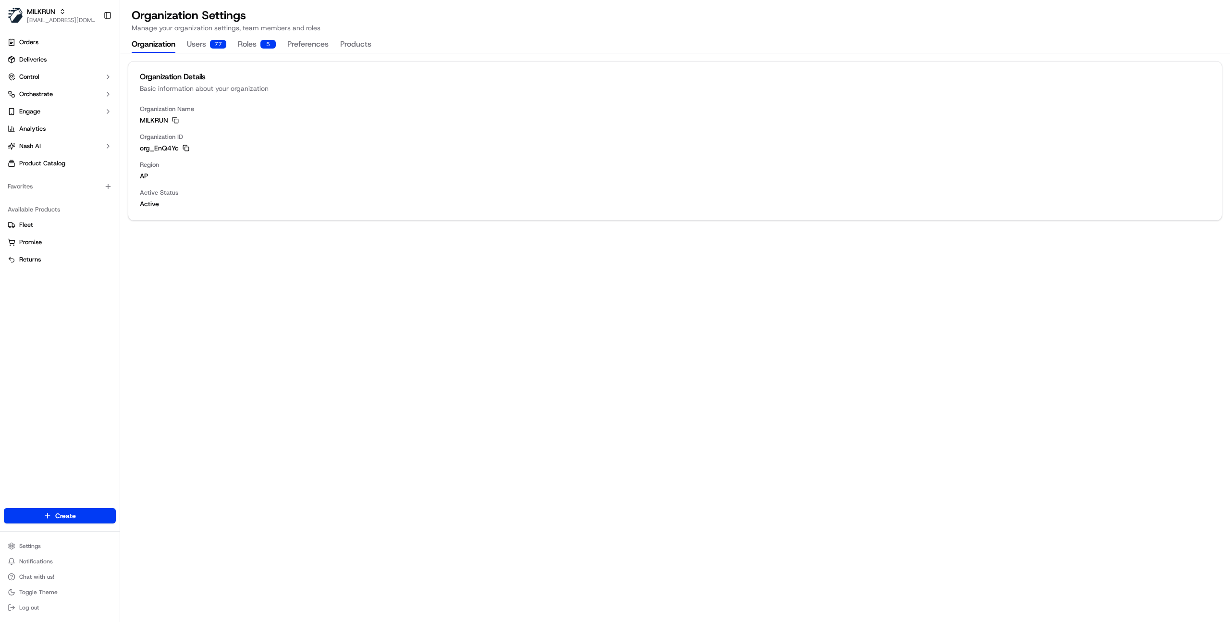
drag, startPoint x: 147, startPoint y: 44, endPoint x: 179, endPoint y: 44, distance: 32.2
click at [147, 44] on button "Organization" at bounding box center [154, 45] width 44 height 16
click at [198, 44] on button "Users 77" at bounding box center [206, 45] width 39 height 16
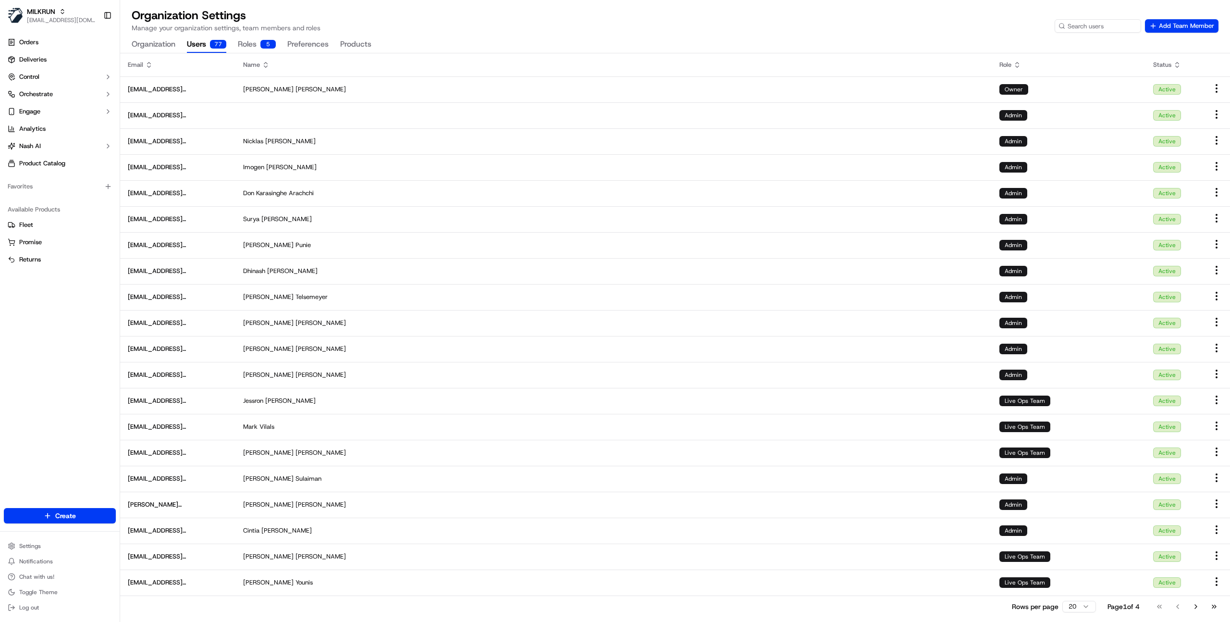
click at [257, 42] on button "Roles 5" at bounding box center [257, 45] width 38 height 16
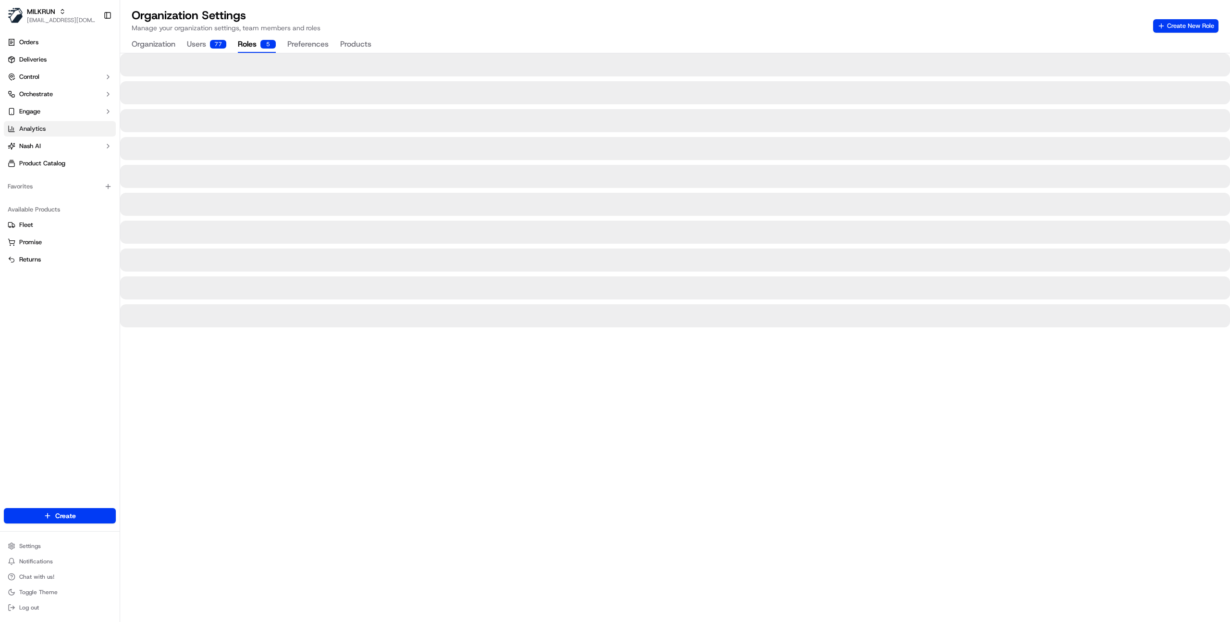
click at [41, 131] on span "Analytics" at bounding box center [32, 128] width 26 height 9
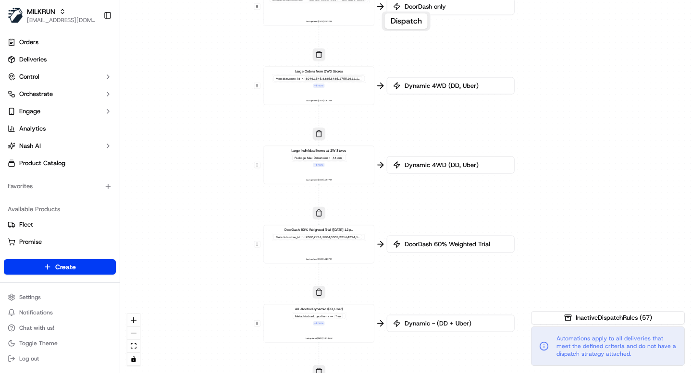
drag, startPoint x: 546, startPoint y: 78, endPoint x: 493, endPoint y: 276, distance: 205.3
click at [473, 373] on div "0 0 0 0 0 0 0 0 0 0 0 0 0 0 0 0 0 Order / Delivery Received DD Jack Testing Acc…" at bounding box center [406, 186] width 572 height 373
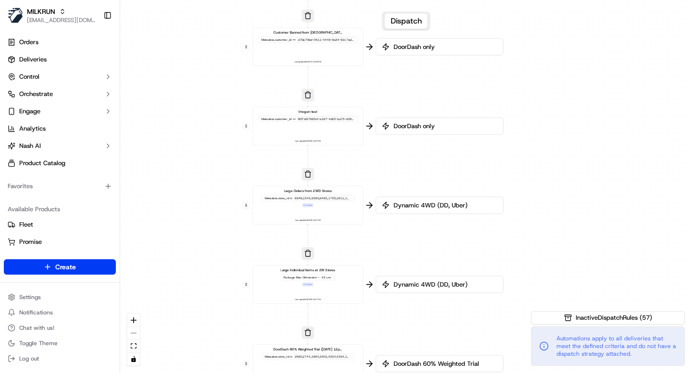
drag, startPoint x: 536, startPoint y: 180, endPoint x: 539, endPoint y: 351, distance: 170.6
click at [544, 366] on div "0 0 0 0 0 0 0 0 0 0 0 0 0 0 0 0 0 Order / Delivery Received DD Jack Testing Acc…" at bounding box center [406, 186] width 572 height 373
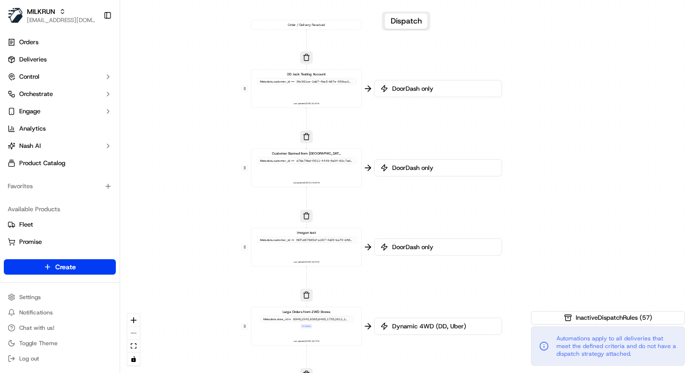
drag, startPoint x: 383, startPoint y: 152, endPoint x: 379, endPoint y: 125, distance: 27.2
click at [379, 125] on div "0 0 0 0 0 0 0 0 0 0 0 0 0 0 0 0 0 Order / Delivery Received DD Jack Testing Acc…" at bounding box center [406, 186] width 572 height 373
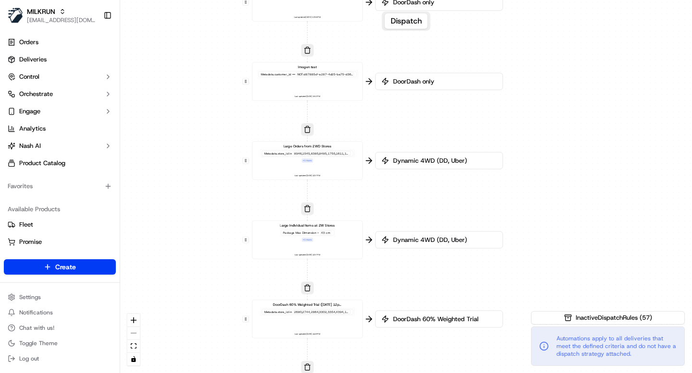
drag, startPoint x: 411, startPoint y: 295, endPoint x: 412, endPoint y: 131, distance: 164.3
click at [412, 131] on div "0 0 0 0 0 0 0 0 0 0 0 0 0 0 0 0 0 Order / Delivery Received DD Jack Testing Acc…" at bounding box center [406, 186] width 572 height 373
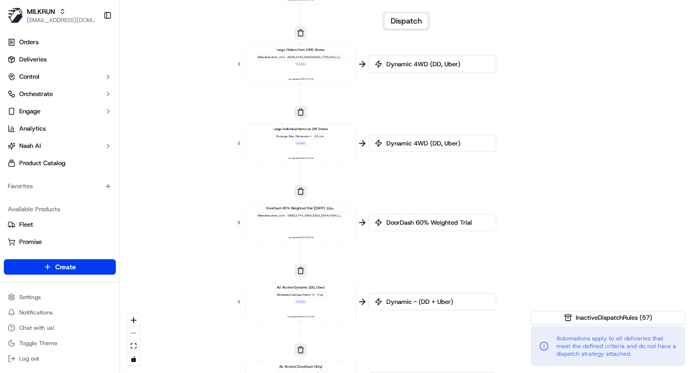
drag, startPoint x: 412, startPoint y: 299, endPoint x: 405, endPoint y: 200, distance: 99.2
click at [405, 200] on div "0 0 0 0 0 0 0 0 0 0 0 0 0 0 0 0 0 Order / Delivery Received DD Jack Testing Acc…" at bounding box center [406, 186] width 572 height 373
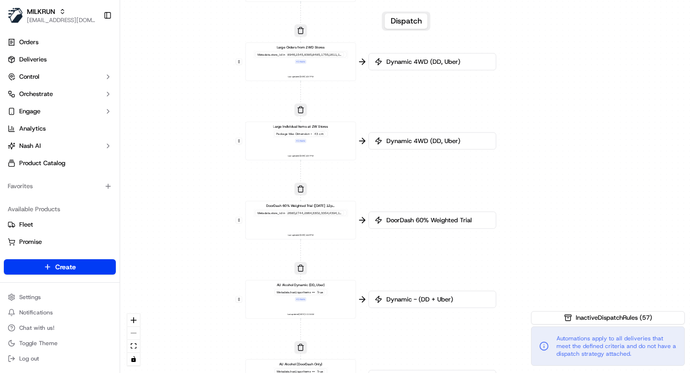
click at [303, 226] on div "DoorDash 60% Weighted Trial (July 24th 12pm) (13th Aug 5pm) Metadata .store_id …" at bounding box center [300, 220] width 102 height 34
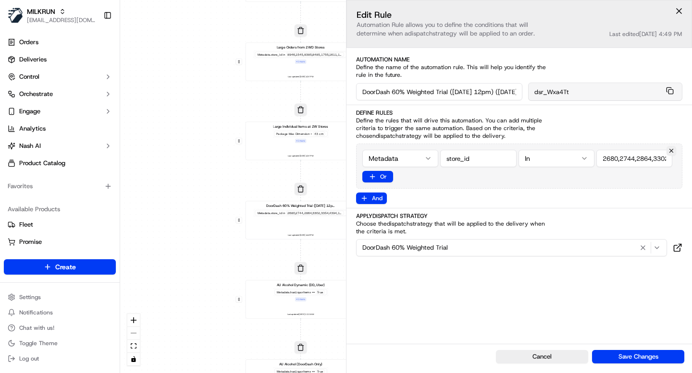
click at [208, 269] on div "0 0 0 0 0 0 0 0 0 0 0 0 0 0 0 0 0 Order / Delivery Received DD Jack Testing Acc…" at bounding box center [406, 186] width 572 height 373
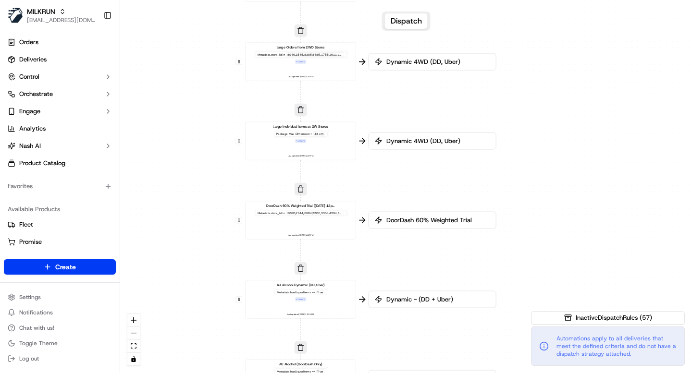
click at [336, 307] on div "AU Alcohol Dynamic (DD, Uber) Metadata .hasLiquorItems == True + 1 more Last up…" at bounding box center [300, 299] width 102 height 34
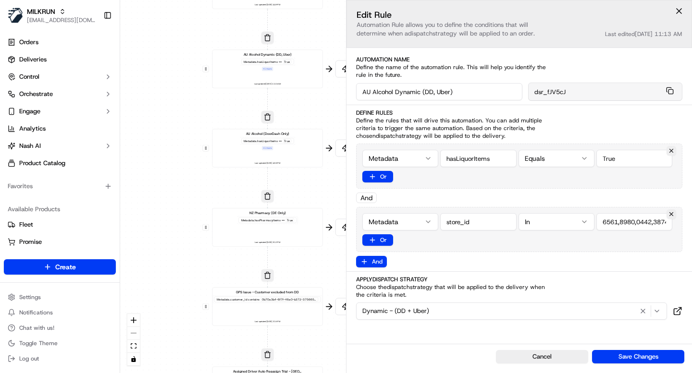
drag, startPoint x: 220, startPoint y: 321, endPoint x: 178, endPoint y: 105, distance: 220.3
click at [178, 105] on div "0 0 0 0 0 0 0 0 0 0 0 0 0 0 0 0 0 Order / Delivery Received DD Jack Testing Acc…" at bounding box center [406, 186] width 572 height 373
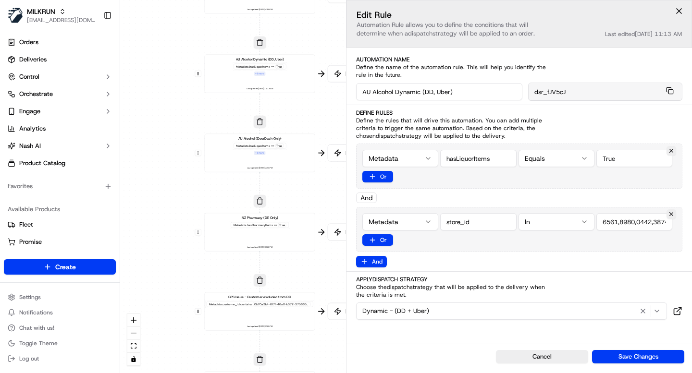
click at [284, 163] on div "AU Alcohol (DoorDash Only) Metadata .hasLiquorItems == True + 1 more Last updat…" at bounding box center [259, 153] width 102 height 34
click at [290, 235] on div "NZ Pharmacy (DE Only) Metadata .hasPharmacyItems == True Last updated: 23/01/20…" at bounding box center [259, 232] width 102 height 34
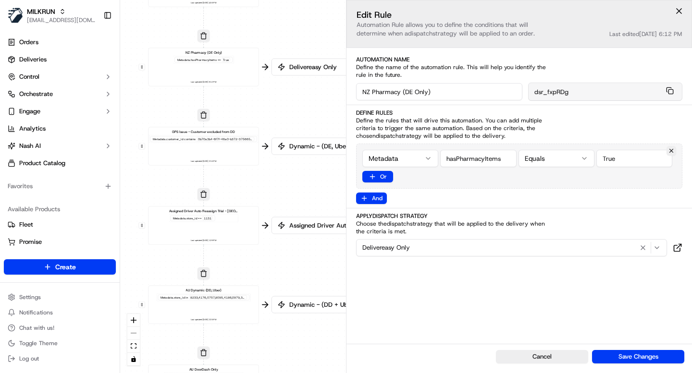
drag, startPoint x: 290, startPoint y: 331, endPoint x: 233, endPoint y: 160, distance: 179.7
click at [233, 161] on div "0 0 0 0 0 0 0 0 0 0 0 0 0 0 0 0 0 Order / Delivery Received DD Jack Testing Acc…" at bounding box center [406, 186] width 572 height 373
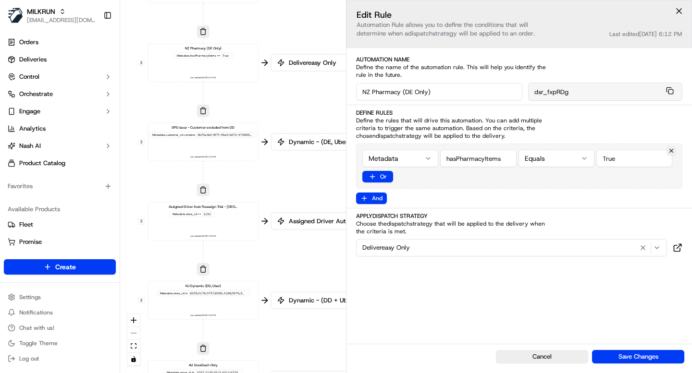
click at [232, 156] on div "GPS Issue - Customer excluded from DD Metadata .customer_id contains 0b70a3b4-6…" at bounding box center [203, 142] width 102 height 34
click at [241, 233] on div "Assigned Driver Auto Reassign Trial - Bankstown Metadata .store_id == 1131 Last…" at bounding box center [203, 221] width 102 height 34
click at [476, 250] on span "Assigned Driver Auto Reassign Trial - Dynamic (Everything DD, DE, DN, Uber)" at bounding box center [434, 248] width 144 height 9
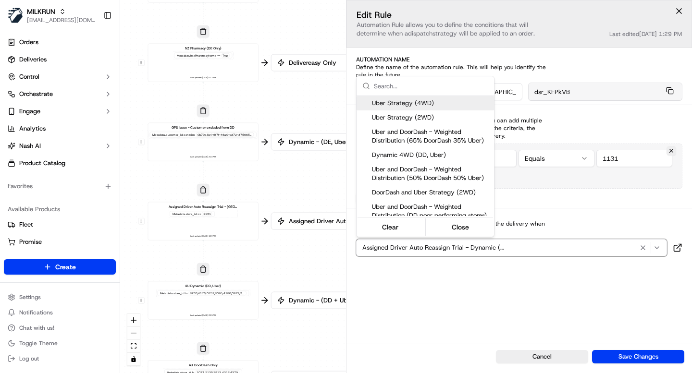
click at [508, 300] on html "MILKRUN ijones@woolworths.com.au Toggle Sidebar Orders Deliveries Control Orche…" at bounding box center [346, 186] width 692 height 373
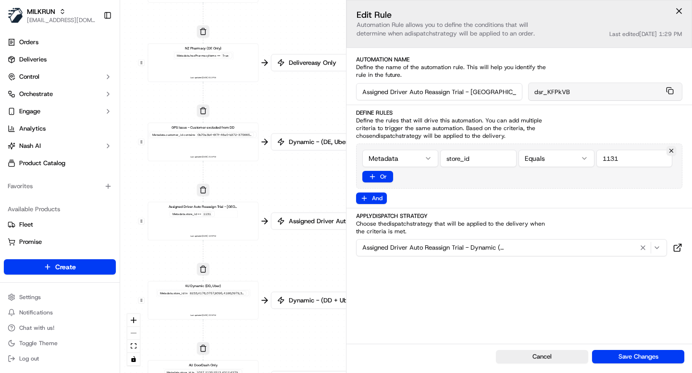
click at [440, 285] on div "Edit Rule Automation Rule allows you to define the conditions that will determi…" at bounding box center [518, 172] width 345 height 344
click at [458, 94] on input "Assigned Driver Auto Reassign Trial - Bankstown" at bounding box center [439, 91] width 166 height 17
click at [675, 245] on icon at bounding box center [678, 248] width 10 height 10
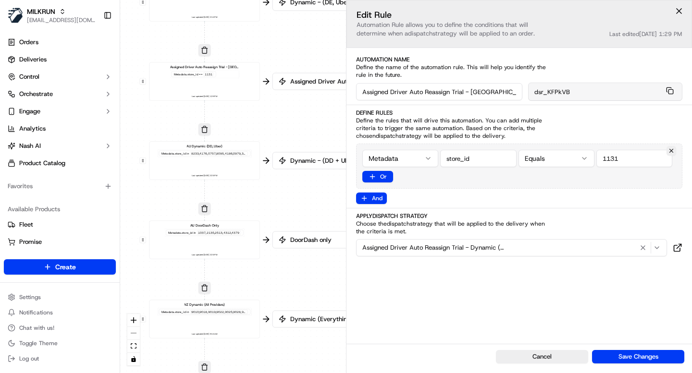
drag, startPoint x: 304, startPoint y: 287, endPoint x: 310, endPoint y: 150, distance: 137.0
click at [312, 146] on div "0 0 0 0 0 0 0 0 0 0 0 0 0 0 0 0 0 Order / Delivery Received DD Jack Testing Acc…" at bounding box center [406, 186] width 572 height 373
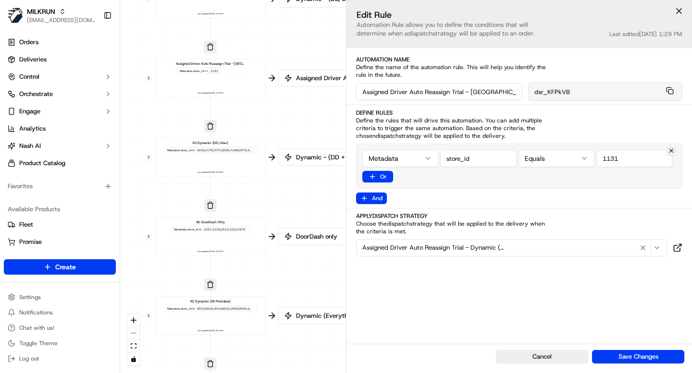
click at [241, 164] on div "AU Dynamic (DD, Uber) Metadata .store_id in Last updated: 15/09/2025 2:23 PM" at bounding box center [210, 157] width 102 height 34
click at [638, 160] on input "string" at bounding box center [634, 158] width 76 height 17
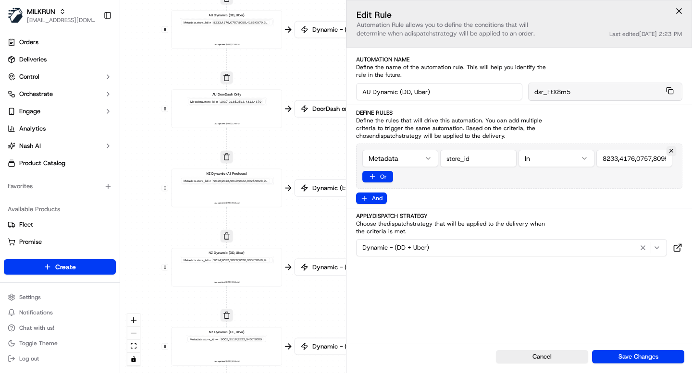
drag, startPoint x: 289, startPoint y: 294, endPoint x: 263, endPoint y: 186, distance: 110.7
click at [306, 167] on div "0 0 0 0 0 0 0 0 0 0 0 0 0 0 0 0 0 Order / Delivery Received DD Jack Testing Acc…" at bounding box center [406, 186] width 572 height 373
click at [259, 196] on div "NZ Dynamic (All Providers) Metadata .store_id in 9010,9018,9019,9022,9025,9028,…" at bounding box center [226, 188] width 102 height 34
click at [257, 201] on div "NZ Dynamic (All Providers) Metadata .store_id in 9010,9018,9019,9022,9025,9028,…" at bounding box center [226, 188] width 102 height 34
click at [253, 271] on div "NZ Dynamic (DD, Uber) Metadata .store_id in 9014,9023,9026,9036,9037,9046,9443,…" at bounding box center [226, 267] width 102 height 34
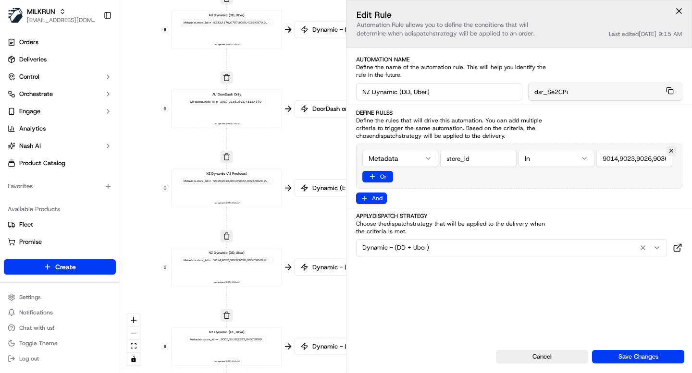
click at [243, 28] on div "AU Dynamic (DD, Uber) Metadata .store_id in Last updated: 15/09/2025 2:23 PM" at bounding box center [226, 29] width 102 height 34
click at [675, 249] on icon at bounding box center [678, 248] width 10 height 10
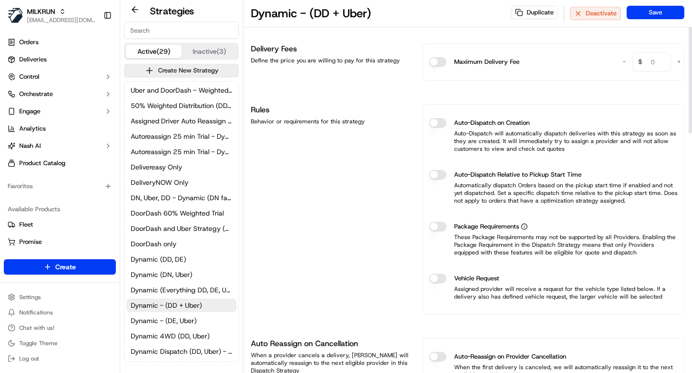
scroll to position [342, 0]
